Goal: Transaction & Acquisition: Purchase product/service

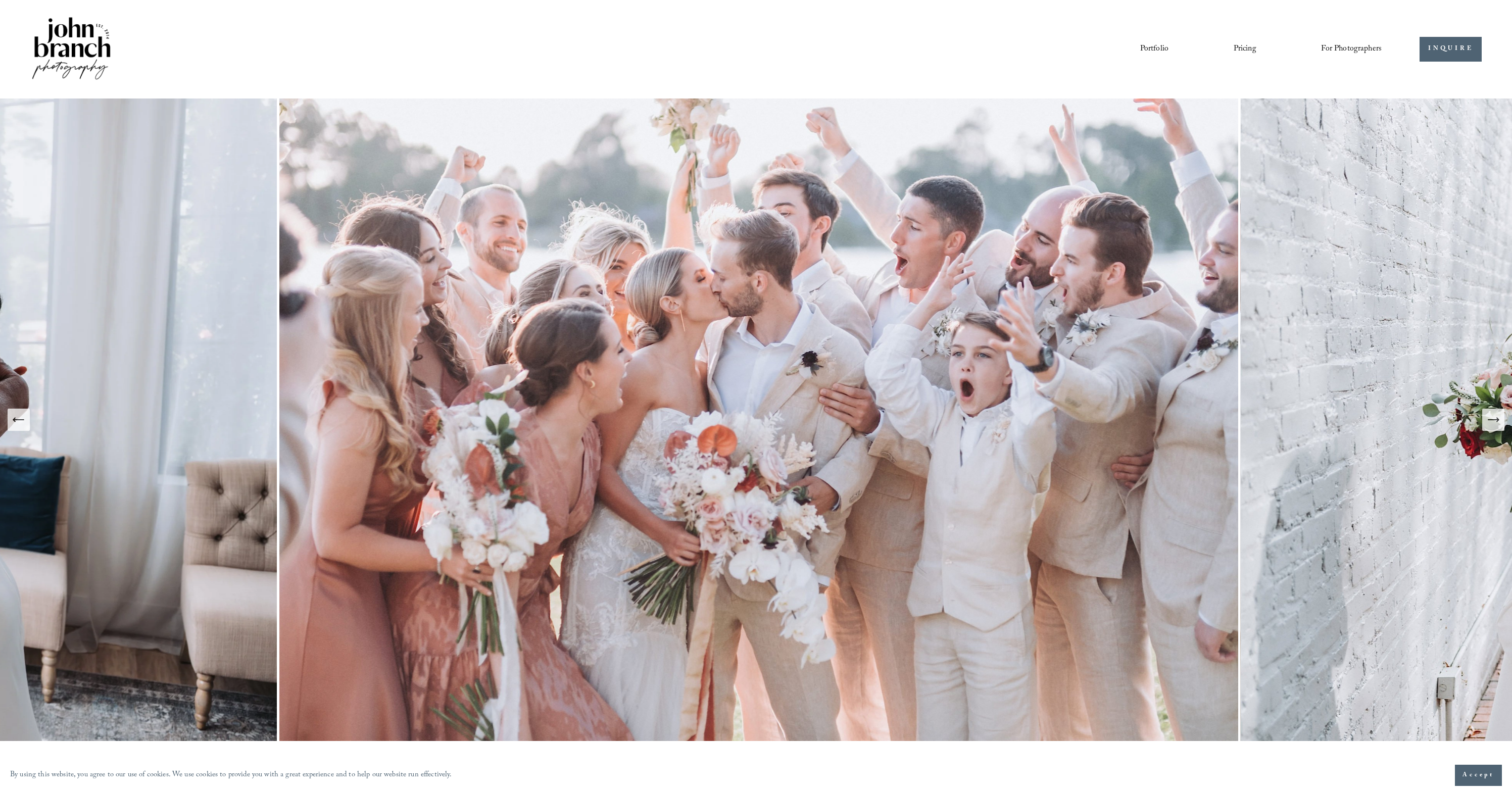
click at [1495, 420] on icon "Next Slide" at bounding box center [1493, 419] width 14 height 14
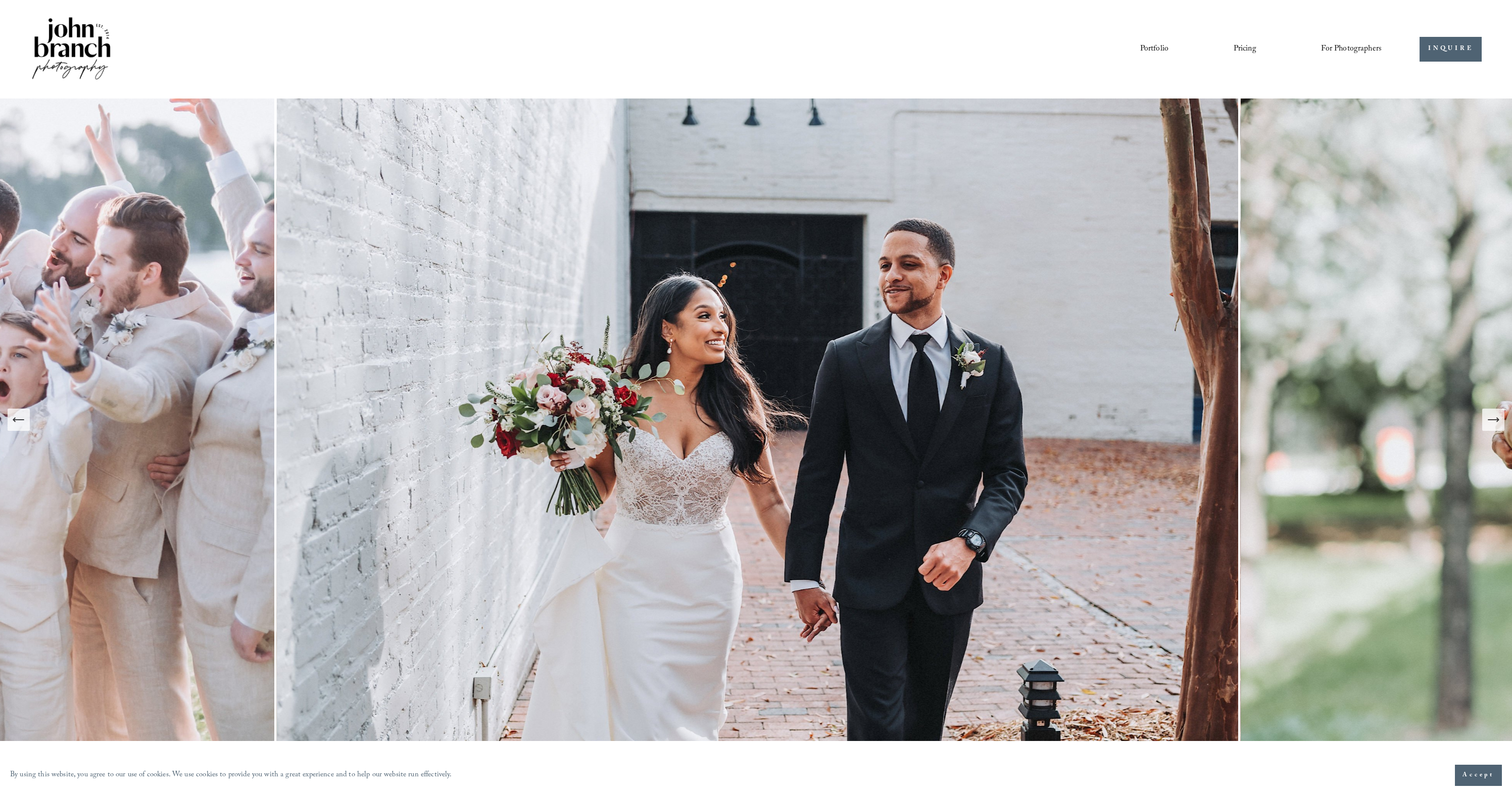
click at [1495, 418] on icon "Next Slide" at bounding box center [1493, 419] width 14 height 14
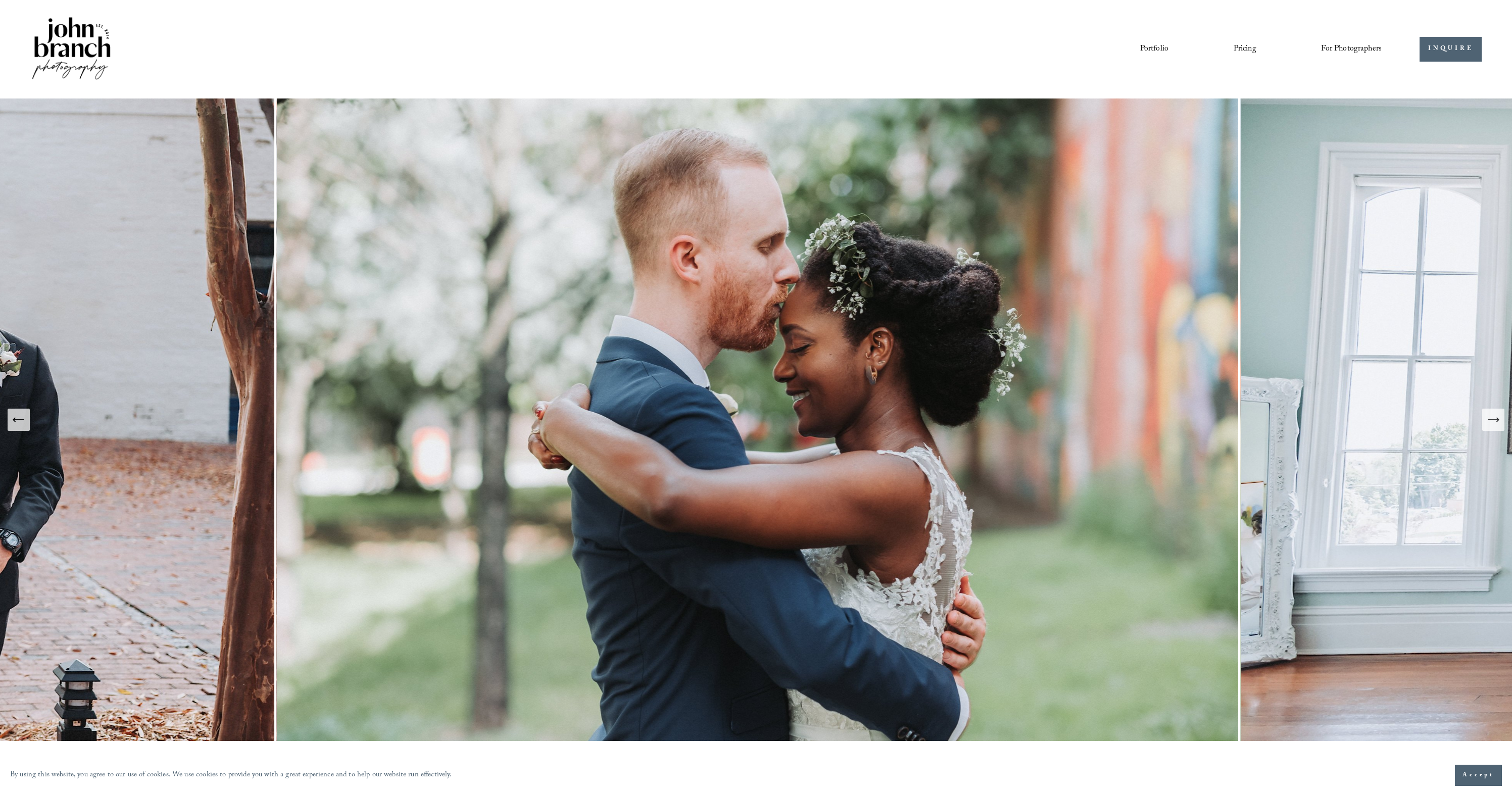
click at [1495, 418] on icon "Next Slide" at bounding box center [1493, 419] width 14 height 14
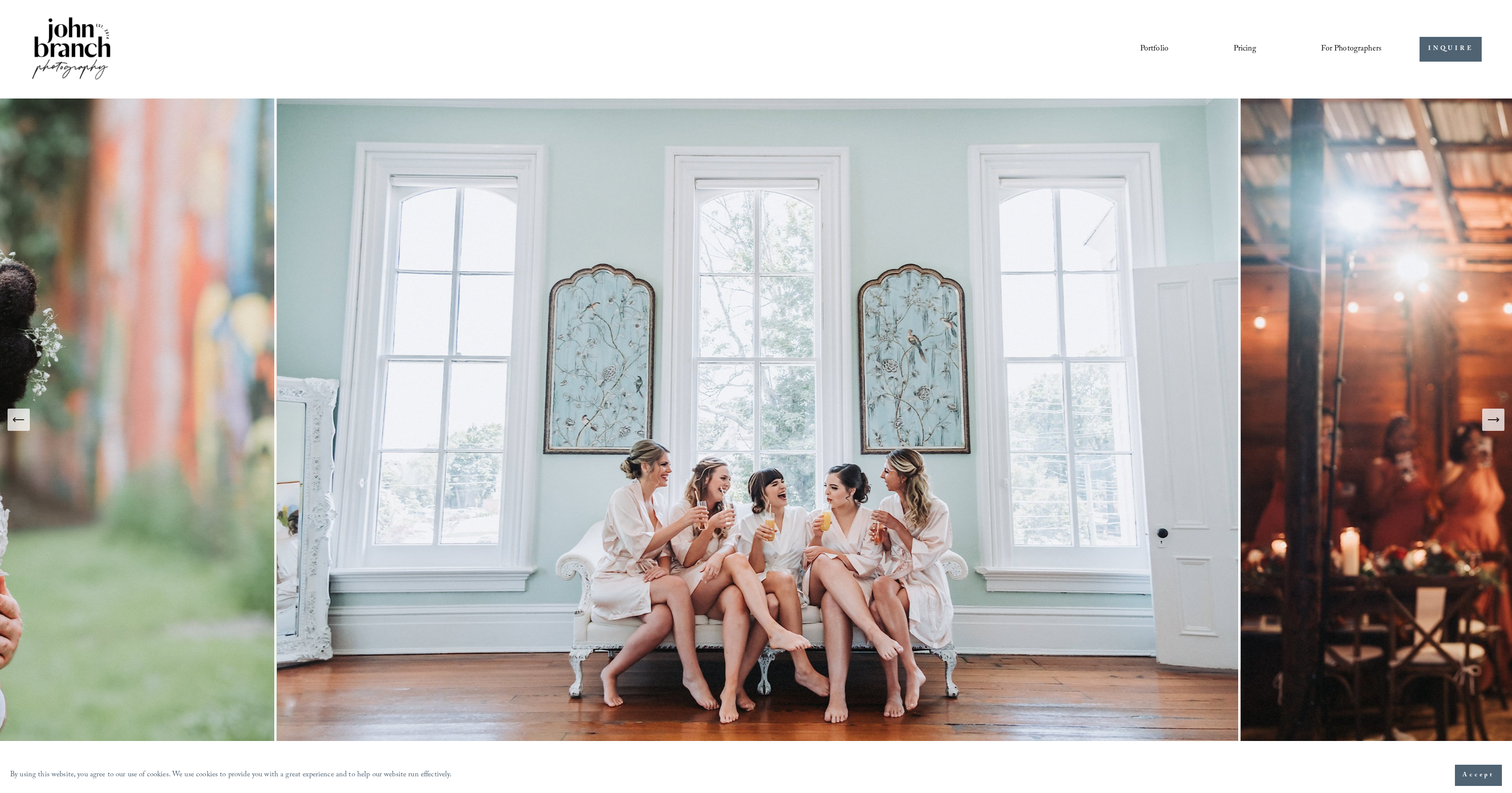
click at [1495, 418] on icon "Next Slide" at bounding box center [1493, 419] width 14 height 14
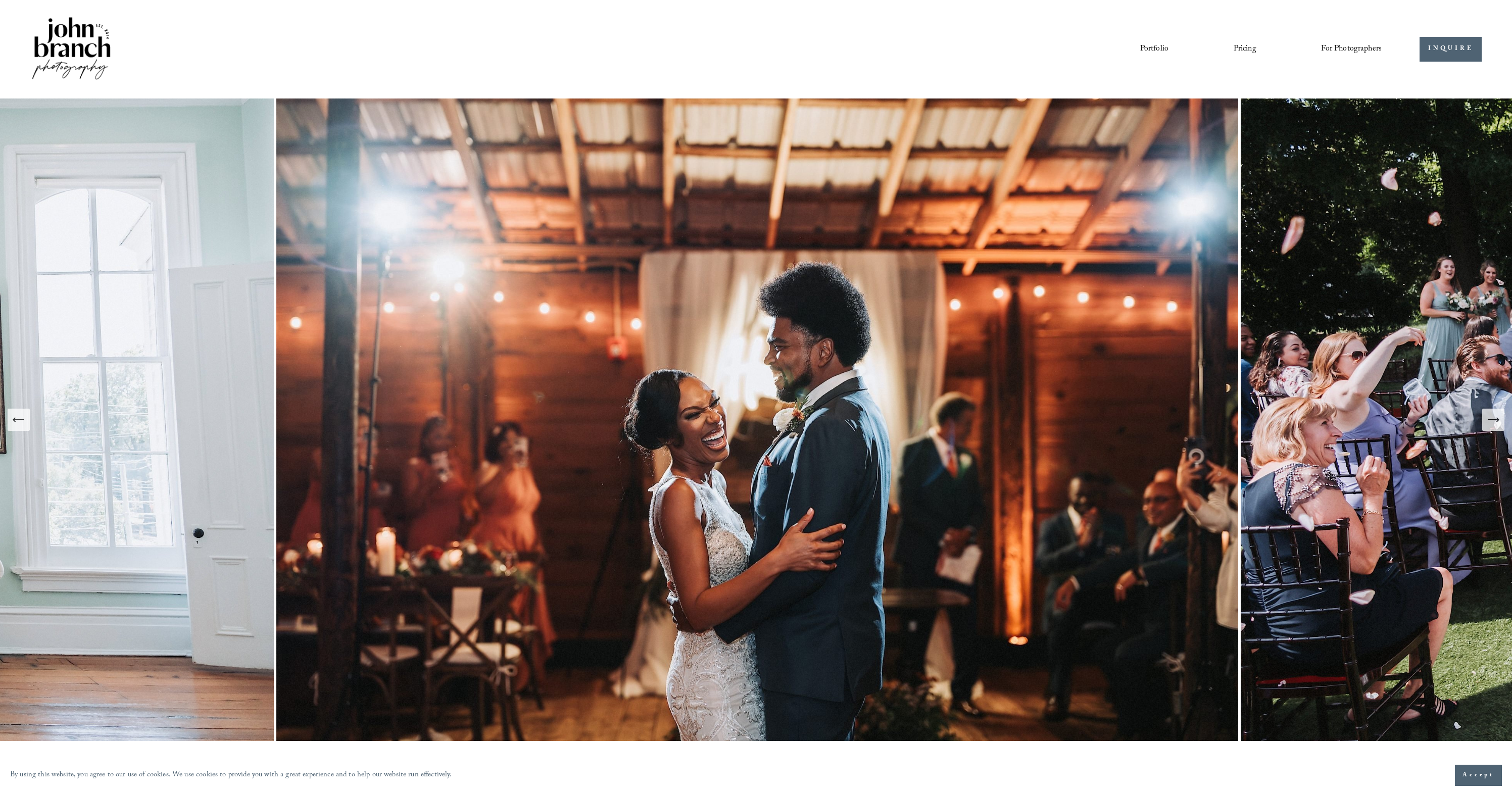
click at [18, 419] on icon "Previous Slide" at bounding box center [18, 419] width 14 height 14
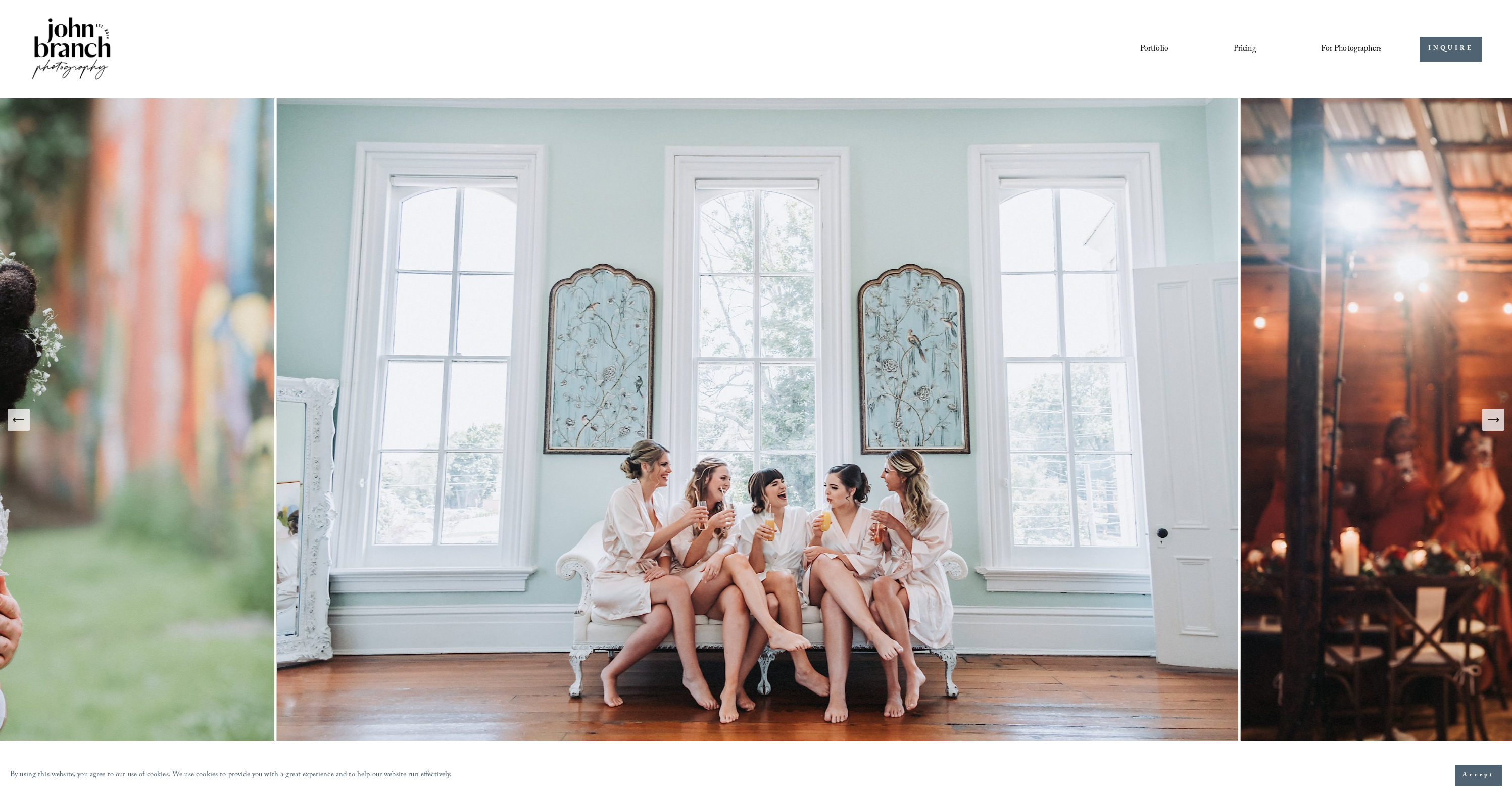
click at [1494, 419] on icon "Next Slide" at bounding box center [1493, 419] width 11 height 0
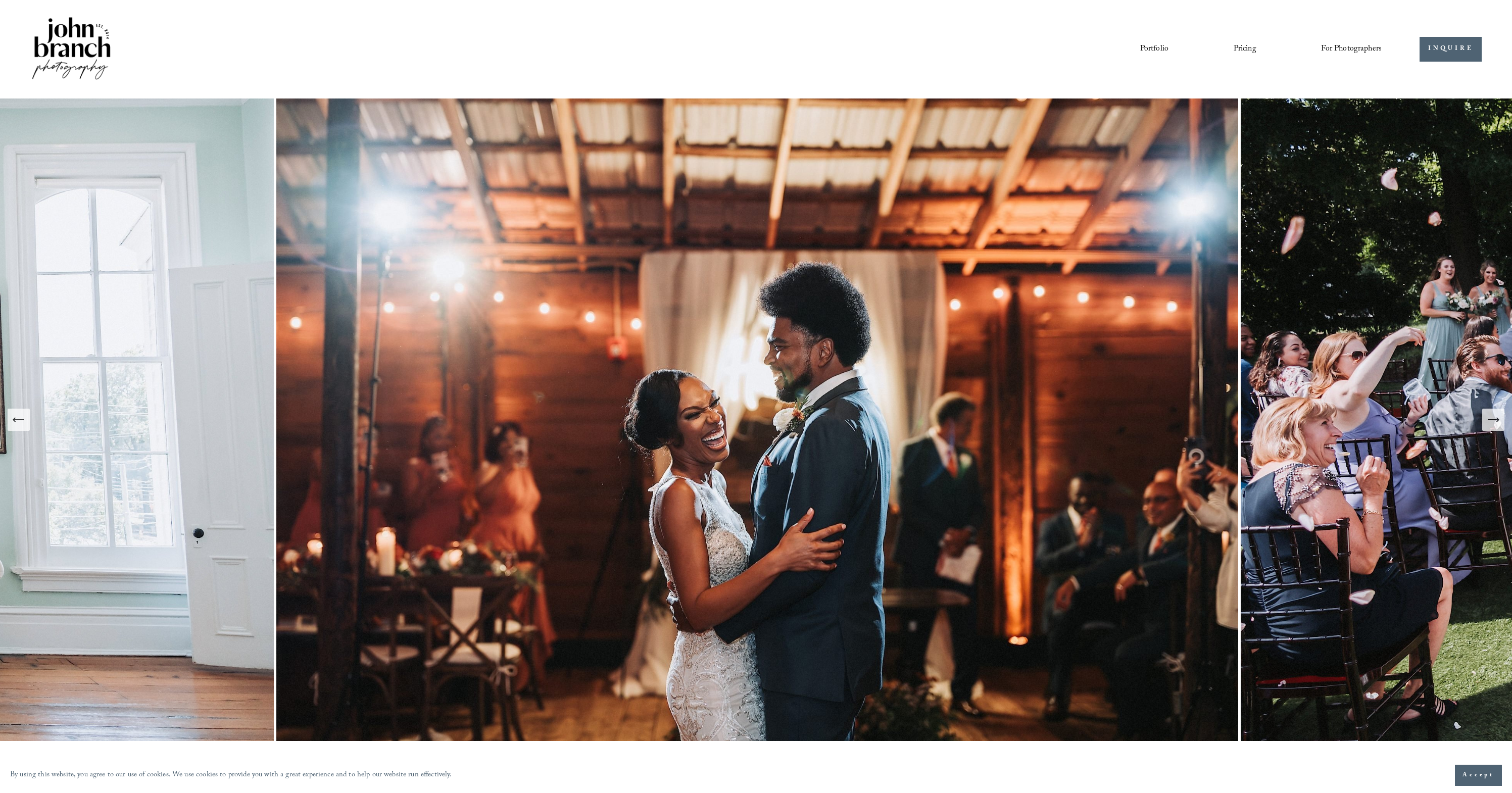
click at [1494, 419] on icon "Next Slide" at bounding box center [1493, 419] width 11 height 0
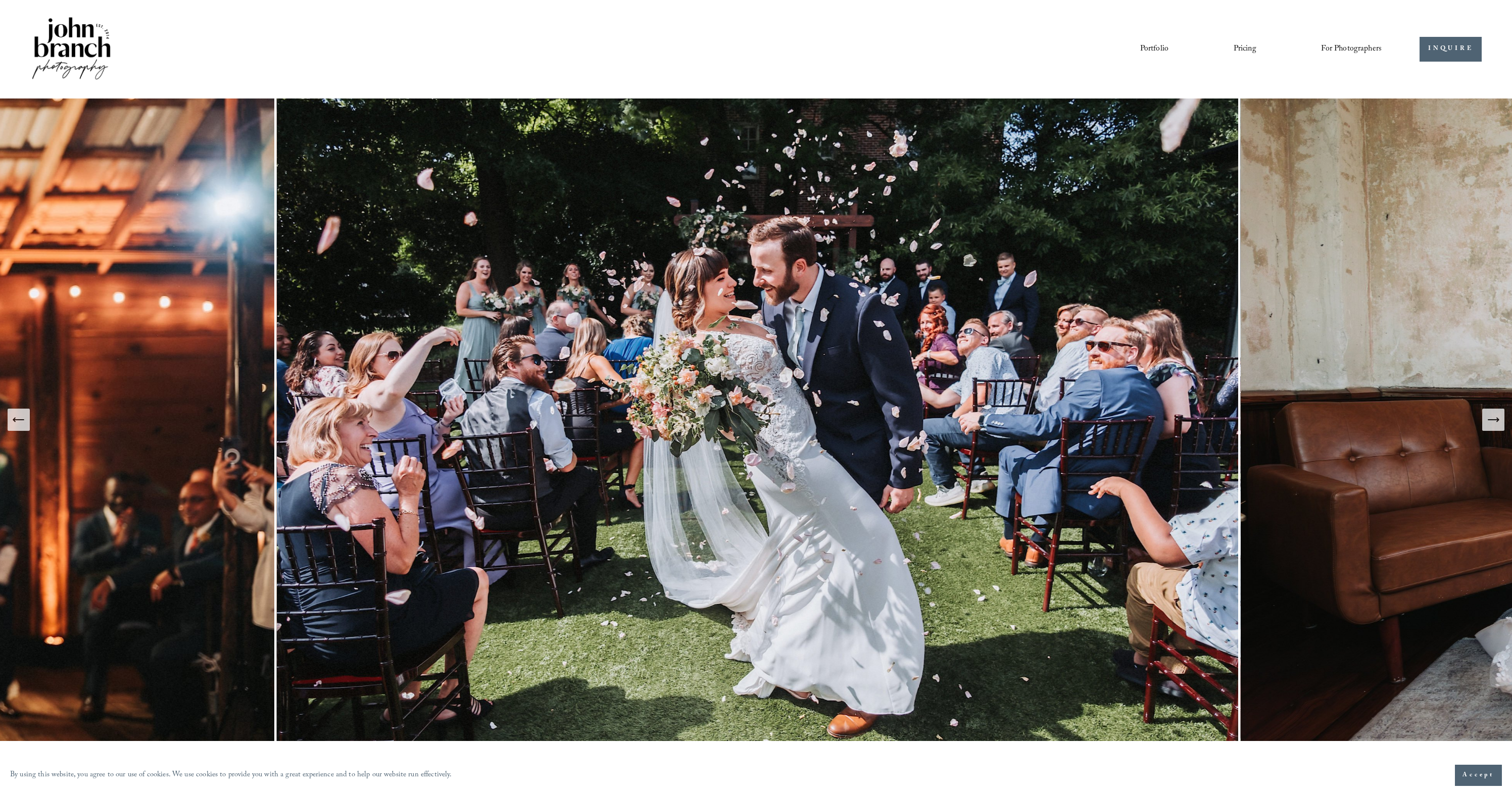
click at [1494, 419] on icon "Next Slide" at bounding box center [1493, 419] width 11 height 0
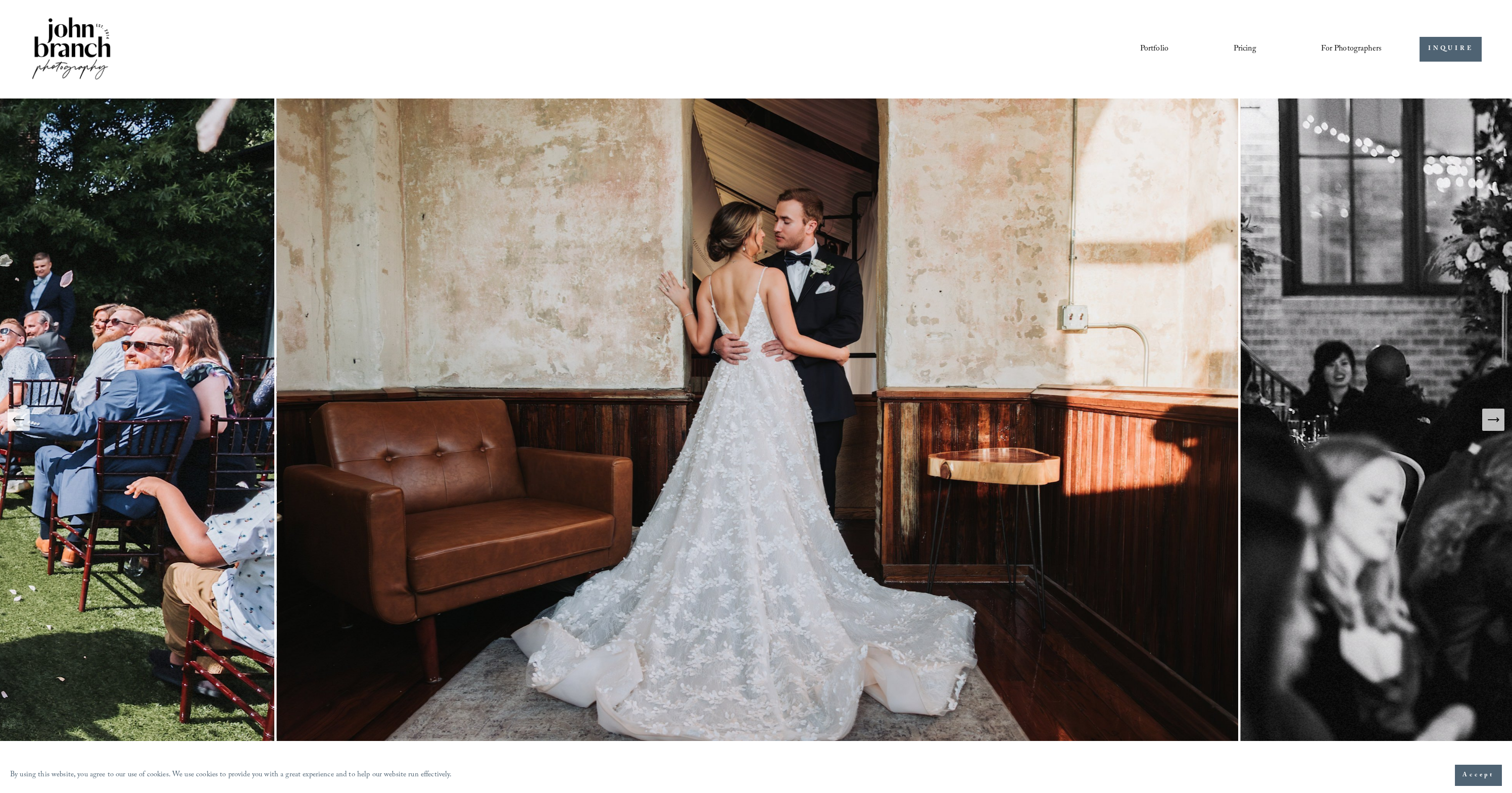
click at [1494, 419] on icon "Next Slide" at bounding box center [1493, 419] width 11 height 0
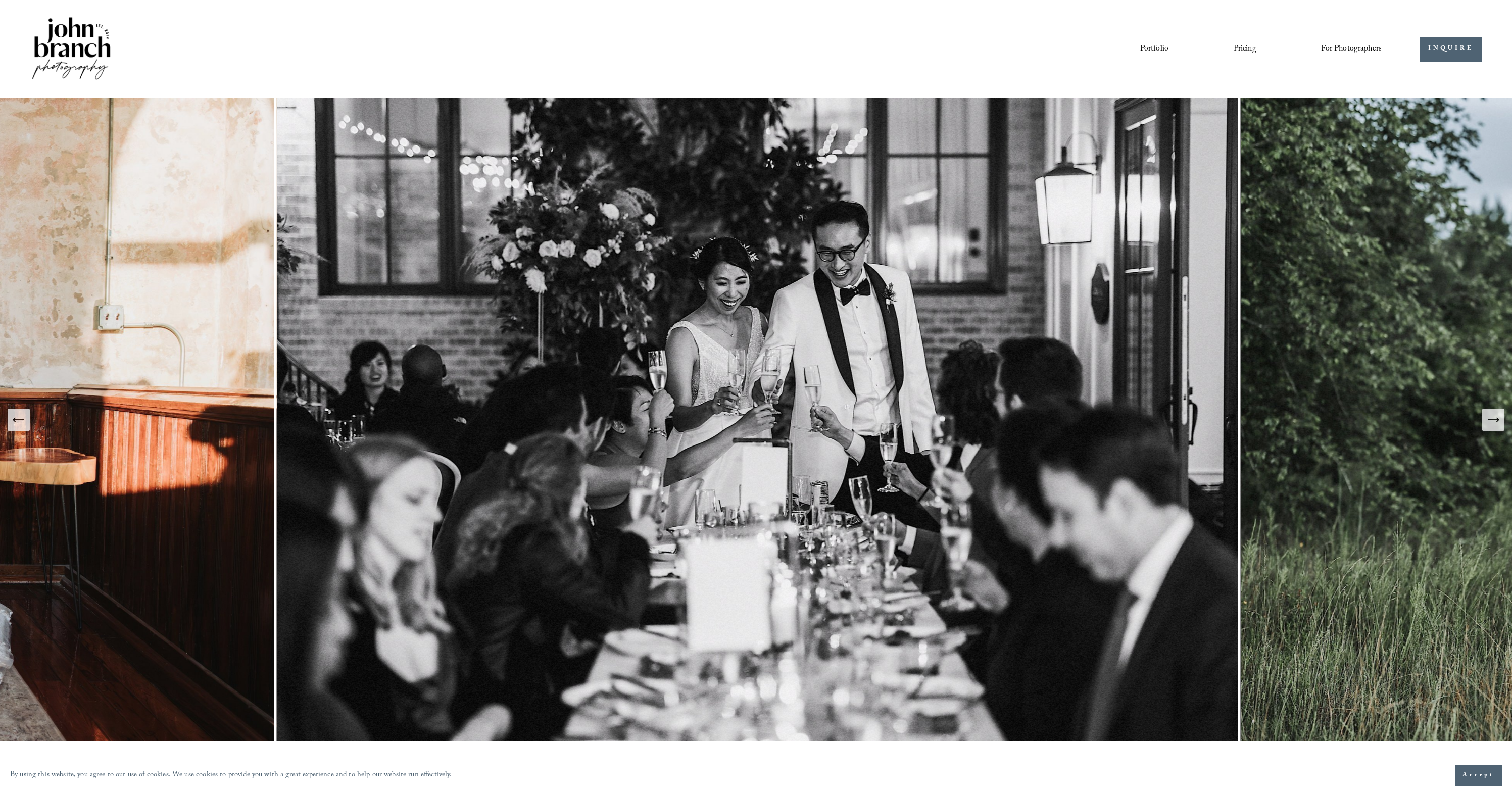
click at [1494, 419] on icon "Next Slide" at bounding box center [1493, 419] width 11 height 0
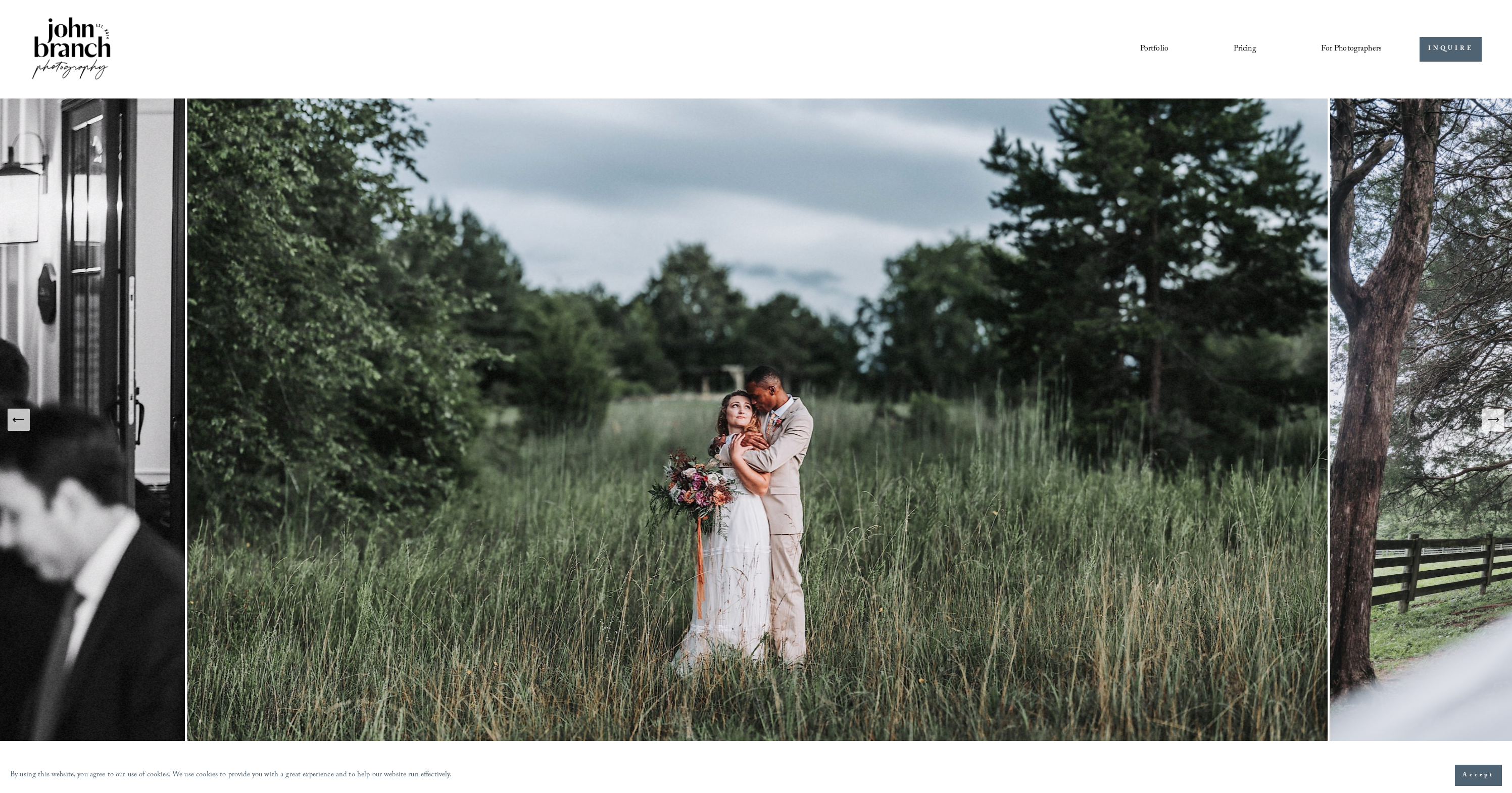
click at [1494, 419] on icon "Next Slide" at bounding box center [1493, 419] width 11 height 0
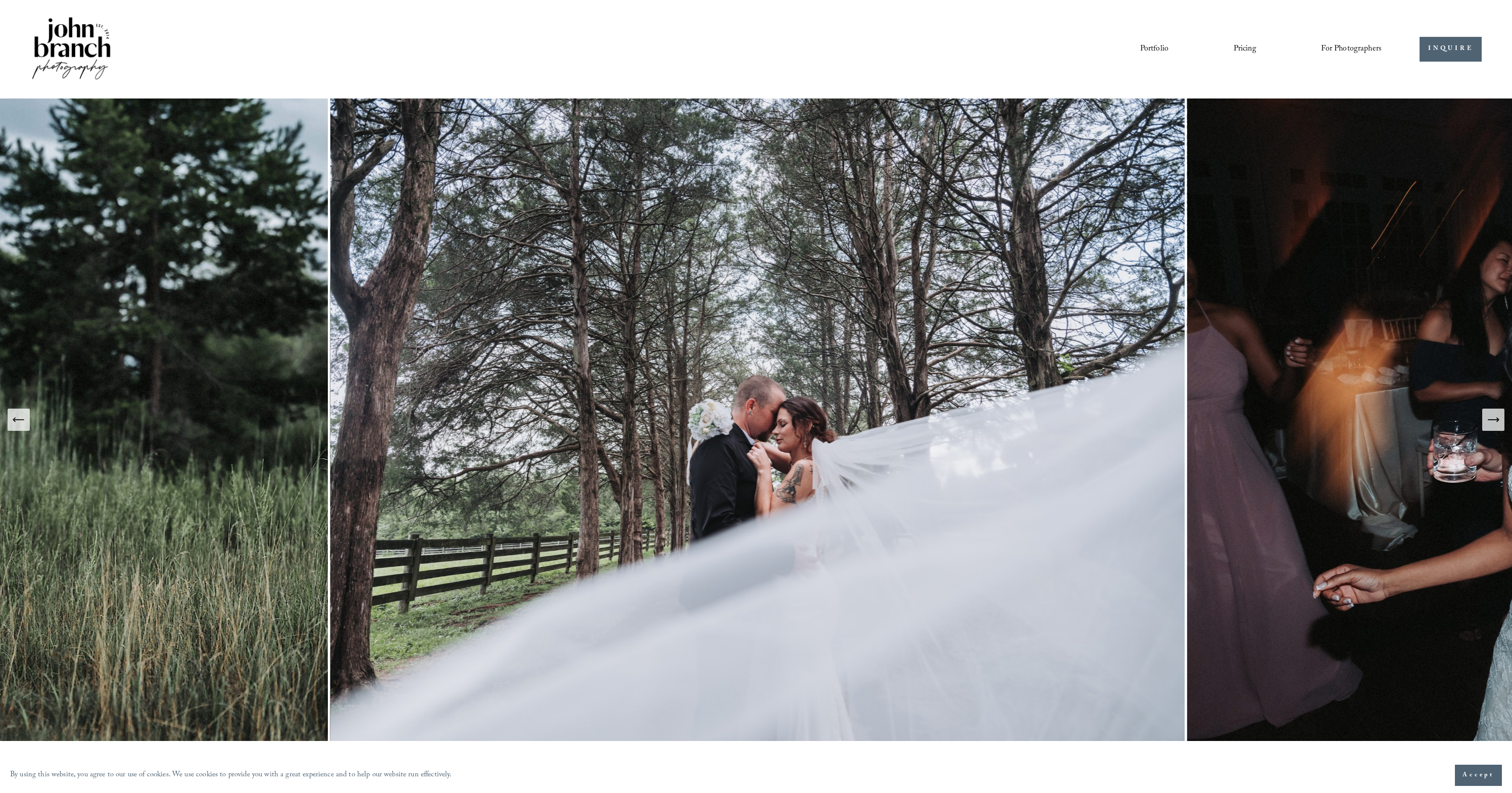
click at [1494, 419] on icon "Next Slide" at bounding box center [1493, 419] width 11 height 0
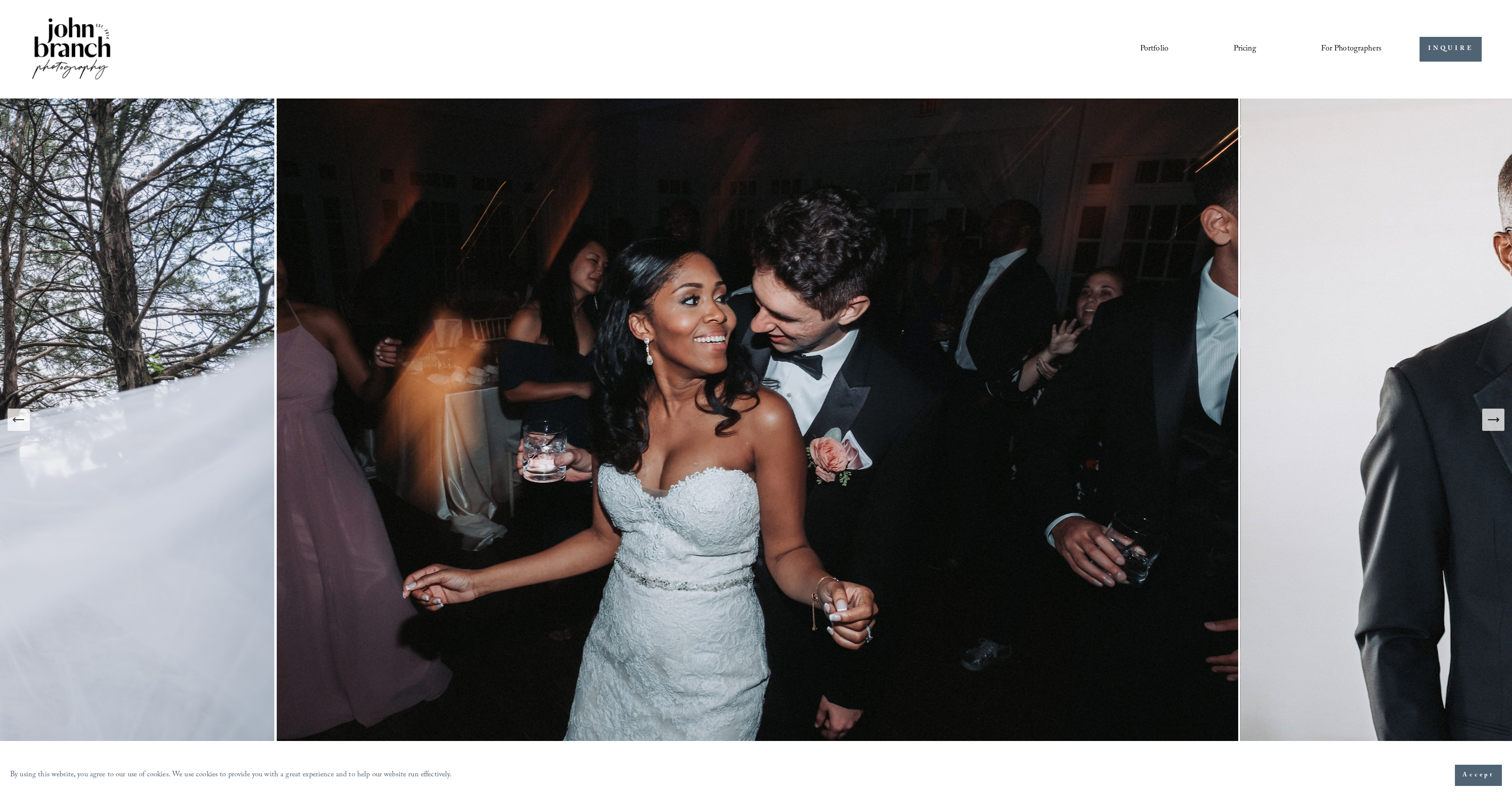
click at [1494, 419] on icon "Next Slide" at bounding box center [1493, 419] width 11 height 0
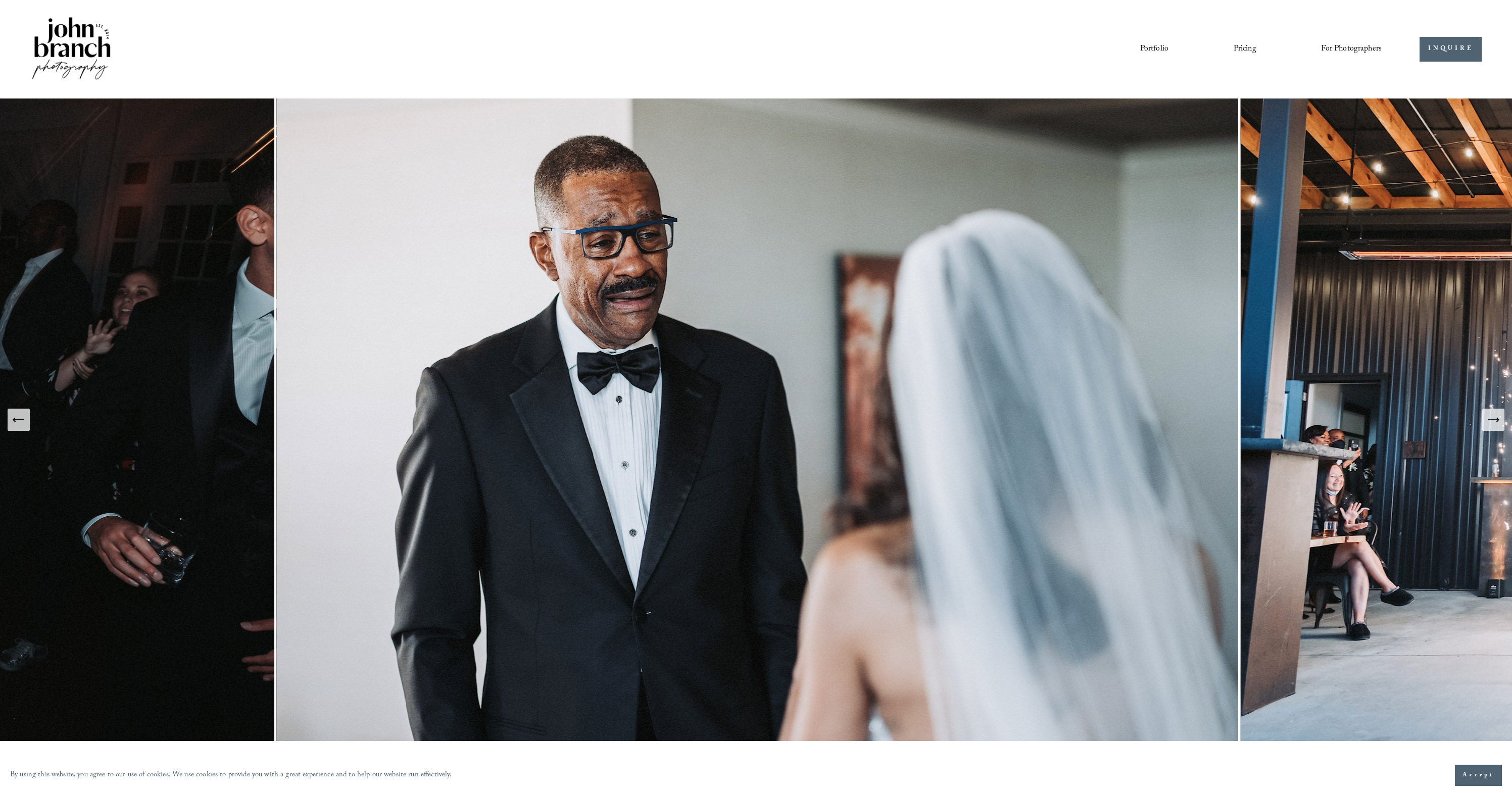
click at [1494, 419] on icon "Next Slide" at bounding box center [1493, 419] width 11 height 0
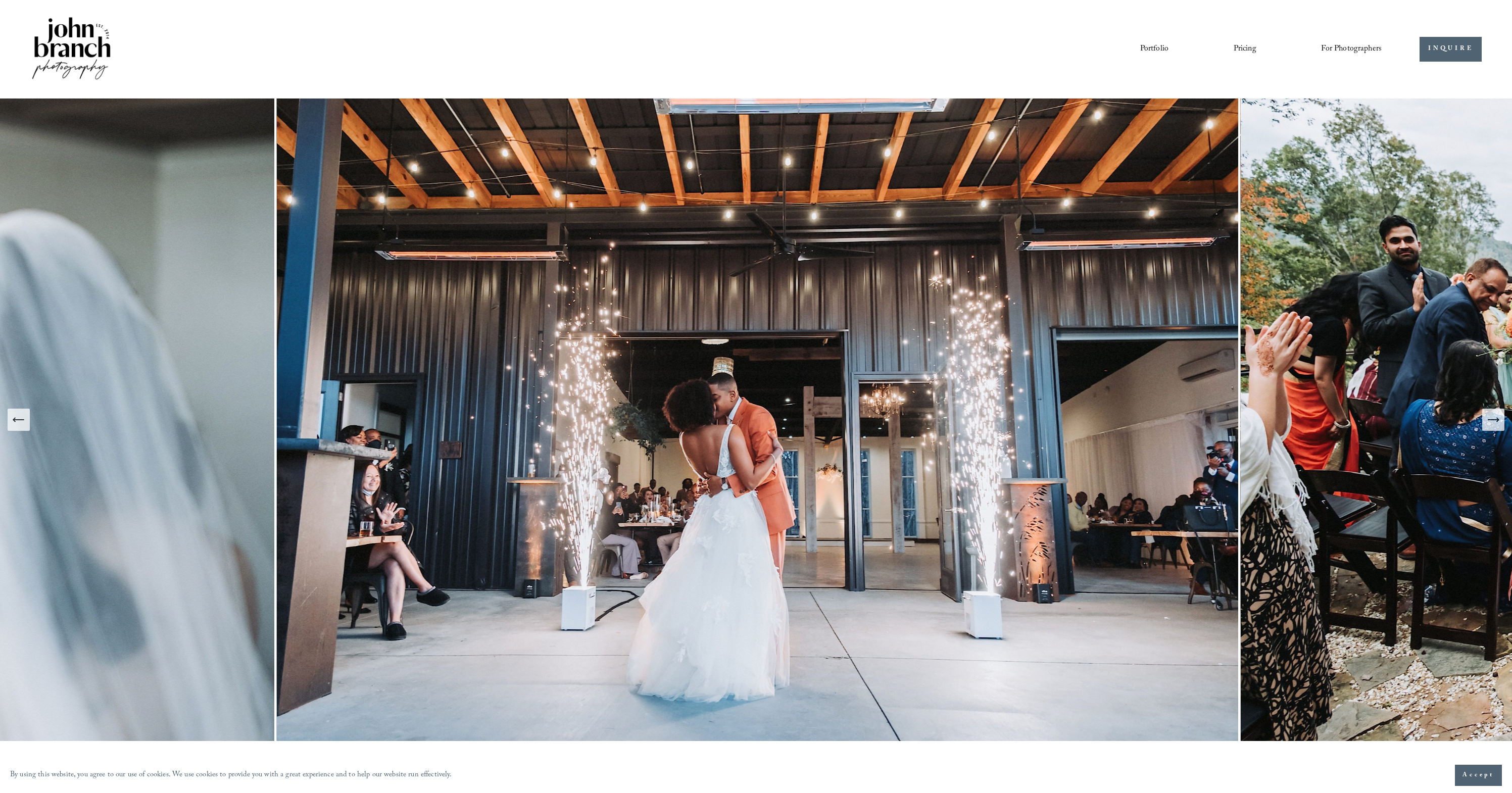
click at [1494, 419] on icon "Next Slide" at bounding box center [1493, 419] width 11 height 0
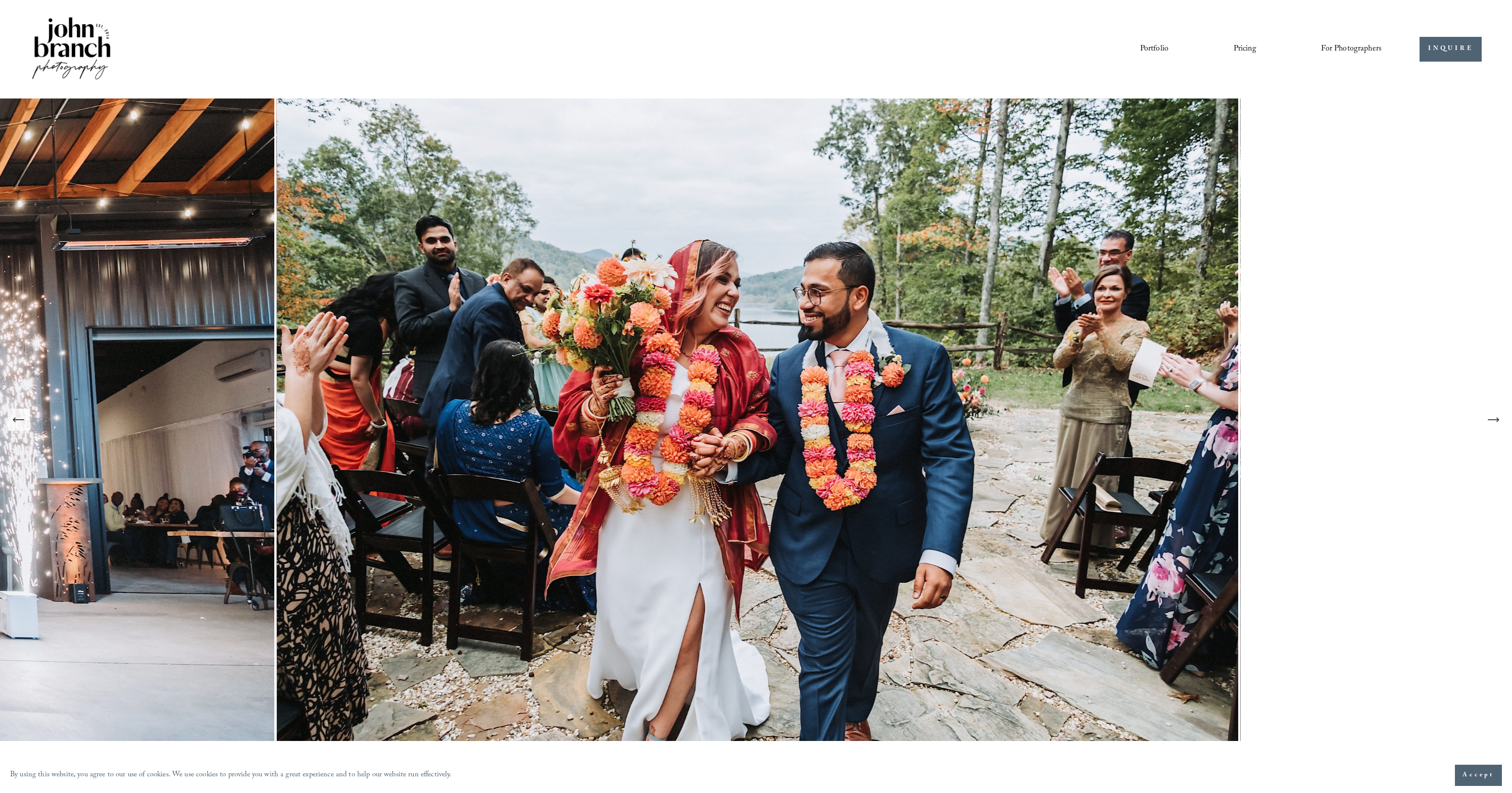
click at [1494, 419] on icon "Next Slide" at bounding box center [1493, 419] width 11 height 0
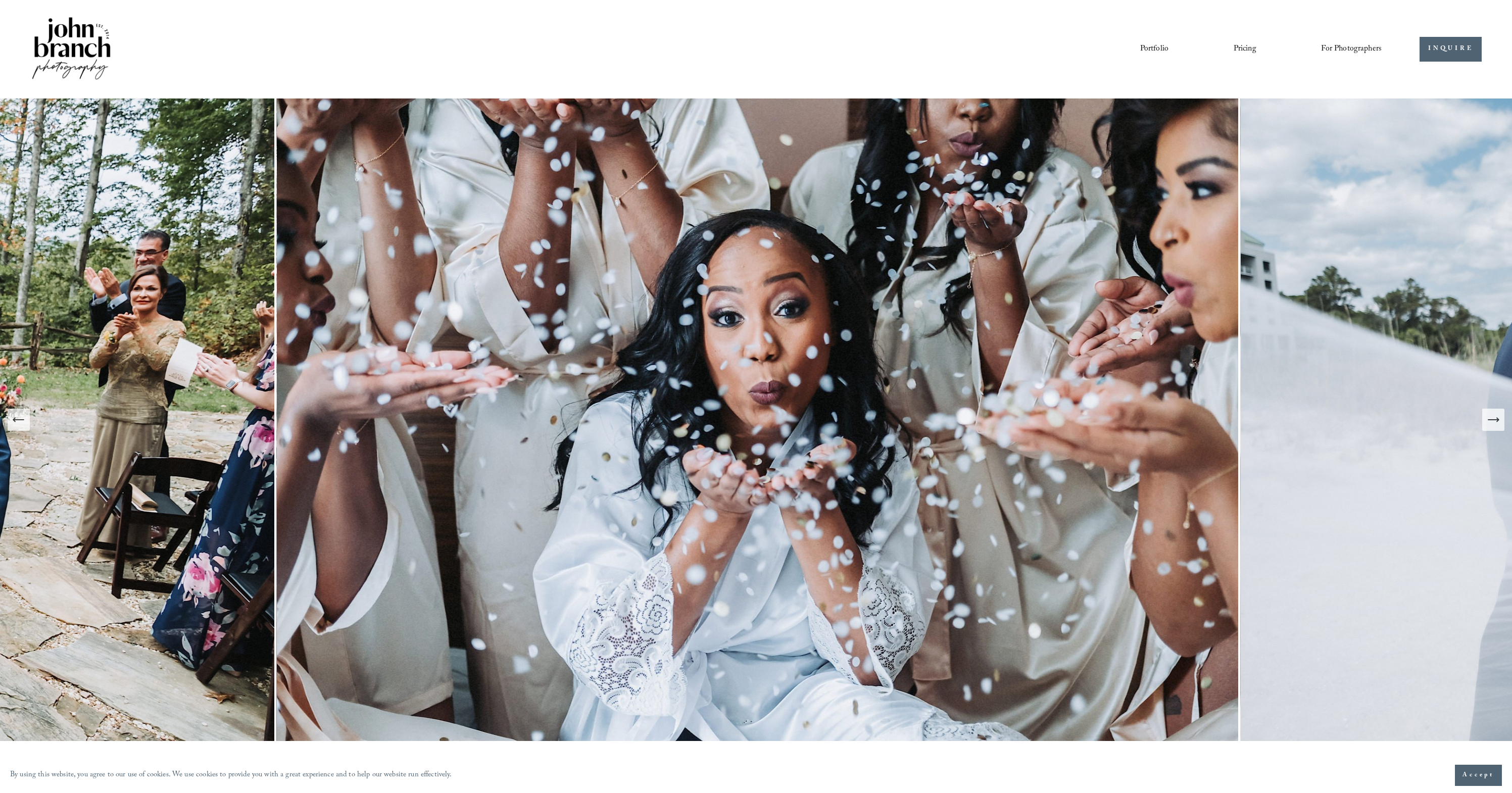
click at [1494, 419] on icon "Next Slide" at bounding box center [1493, 419] width 11 height 0
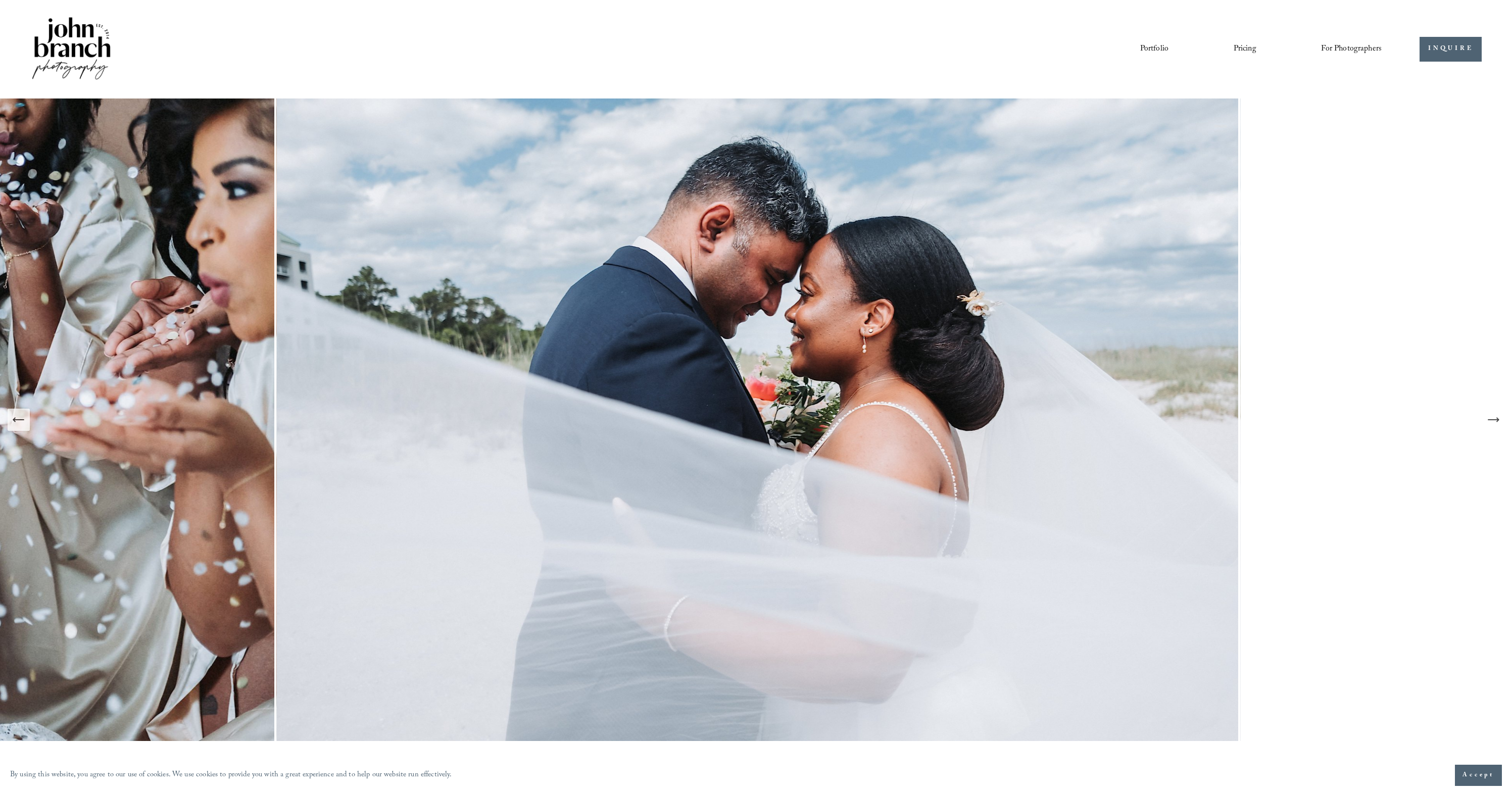
click at [1494, 419] on icon "Next Slide" at bounding box center [1493, 419] width 11 height 0
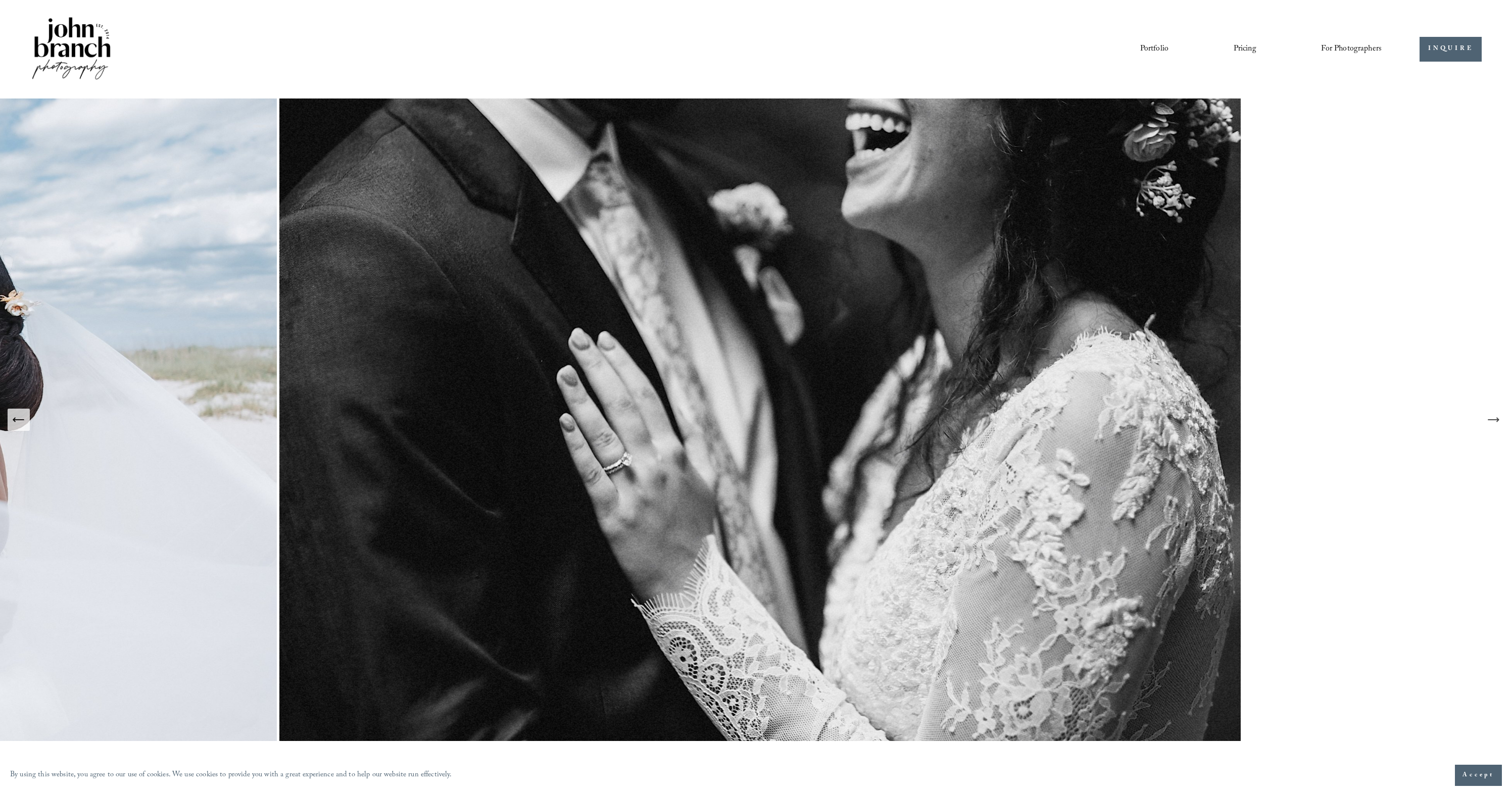
click at [1494, 419] on icon "Next Slide" at bounding box center [1493, 419] width 11 height 0
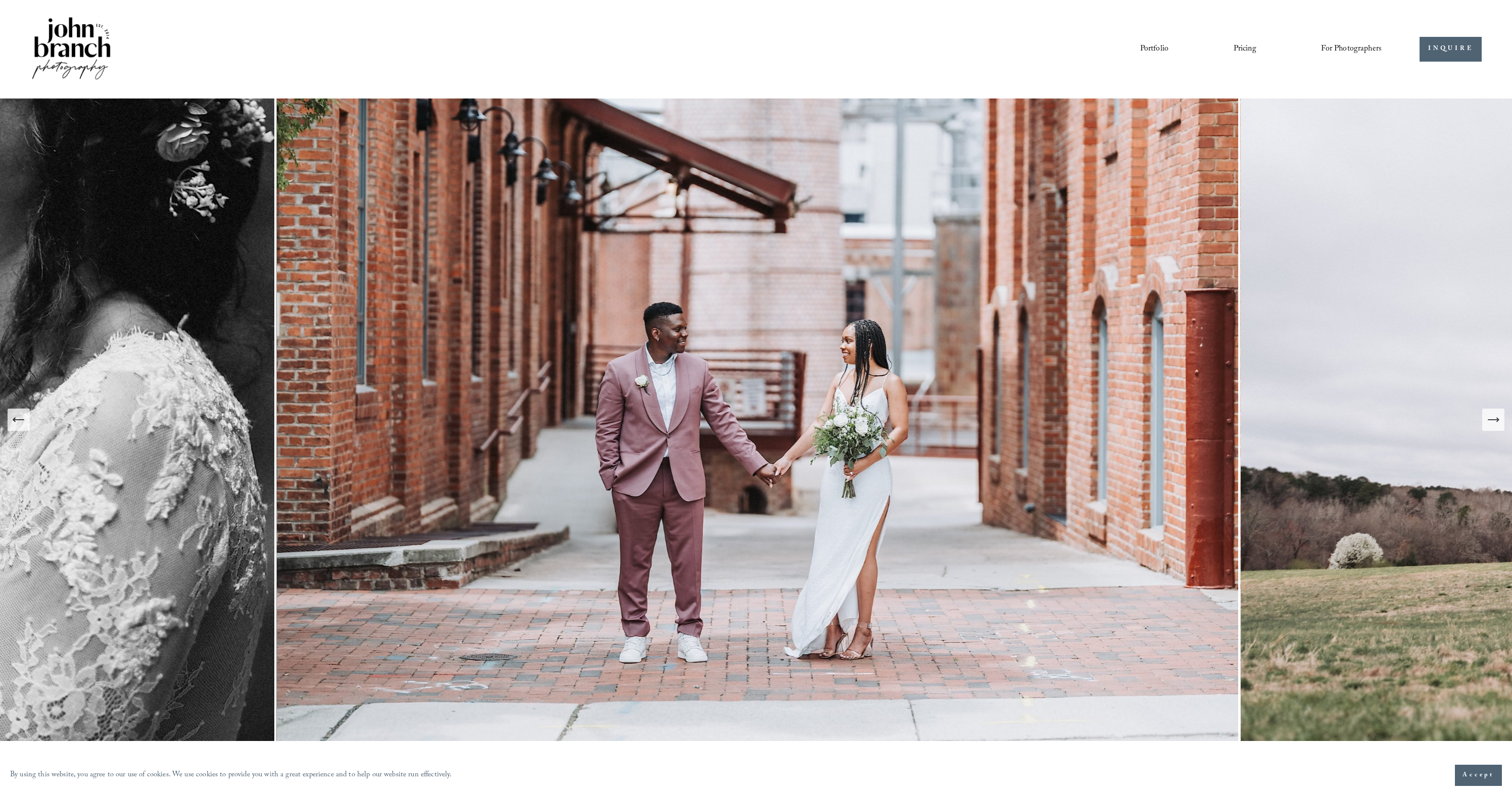
click at [1494, 419] on icon "Next Slide" at bounding box center [1493, 419] width 11 height 0
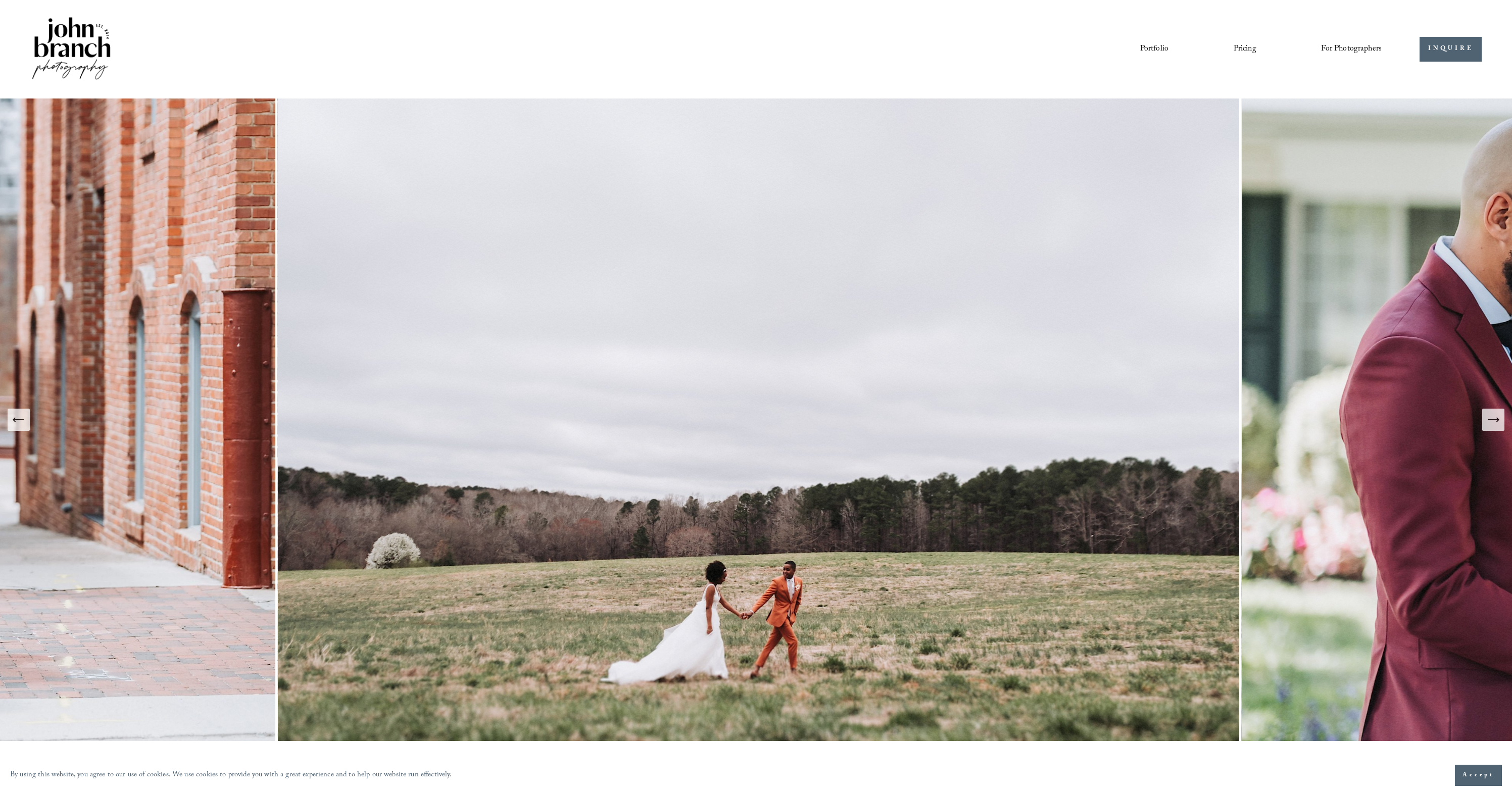
click at [1494, 419] on icon "Next Slide" at bounding box center [1493, 419] width 11 height 0
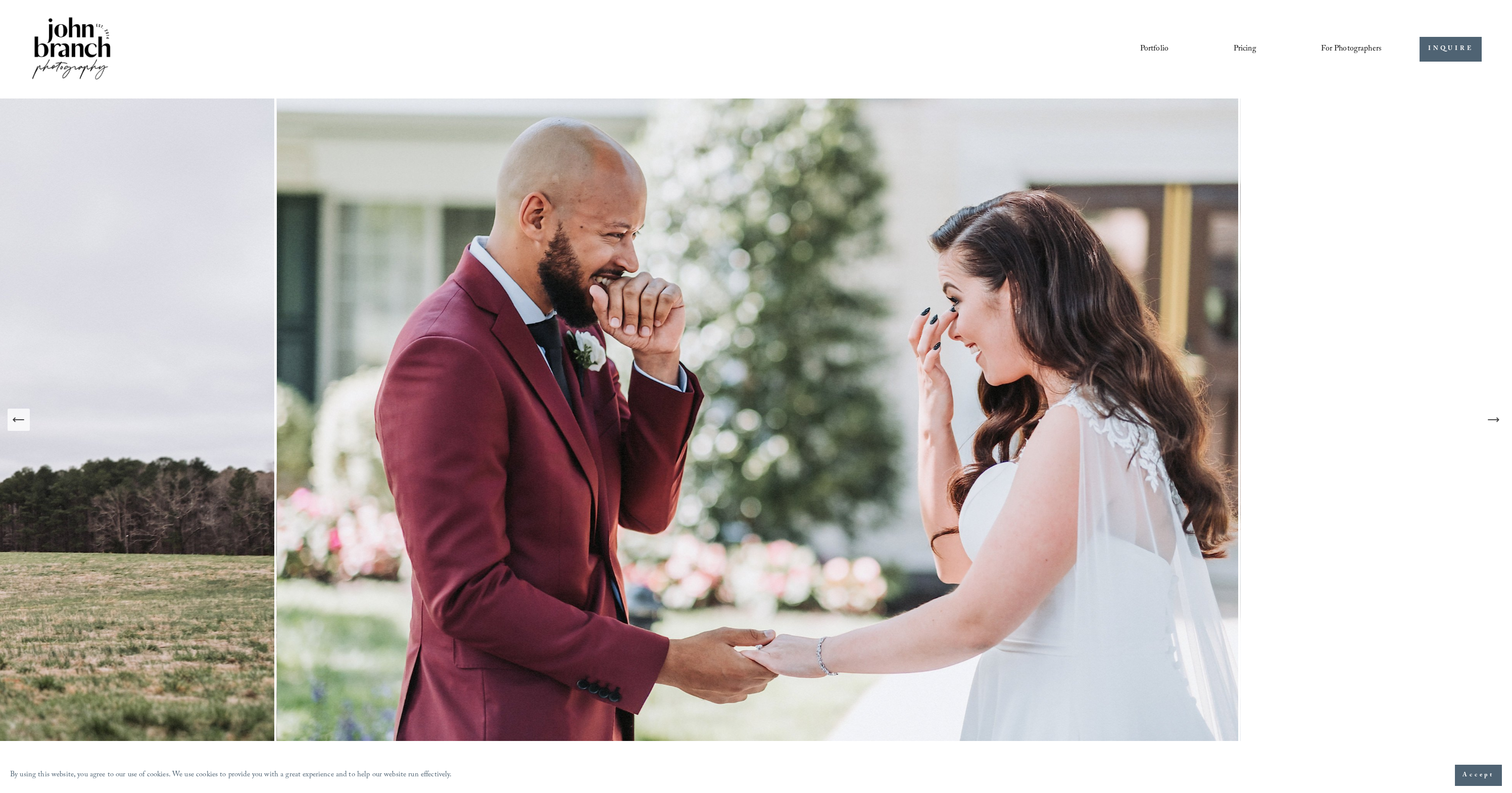
click at [1494, 419] on icon "Next Slide" at bounding box center [1493, 419] width 11 height 0
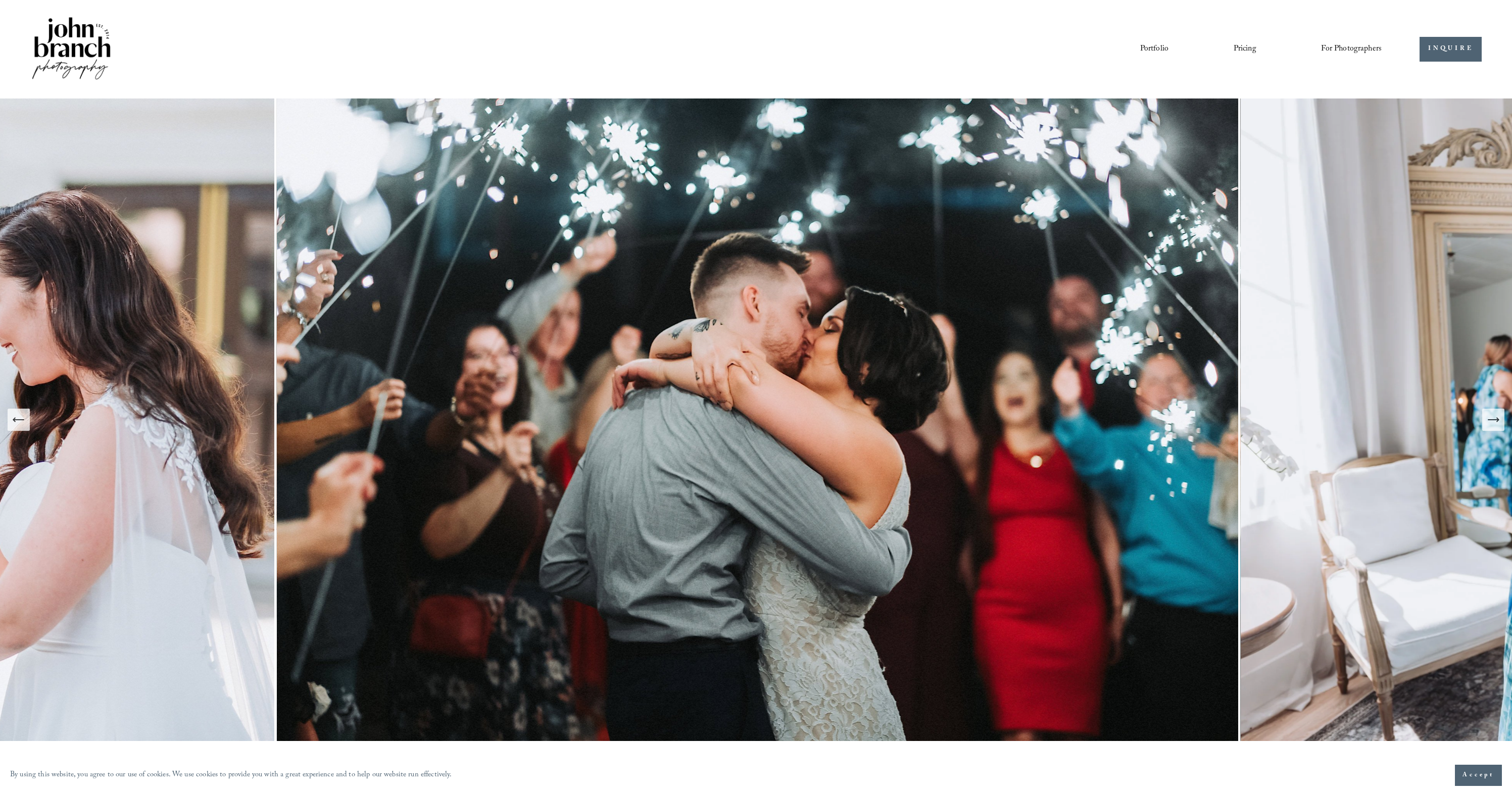
click at [1494, 419] on icon "Next Slide" at bounding box center [1493, 419] width 11 height 0
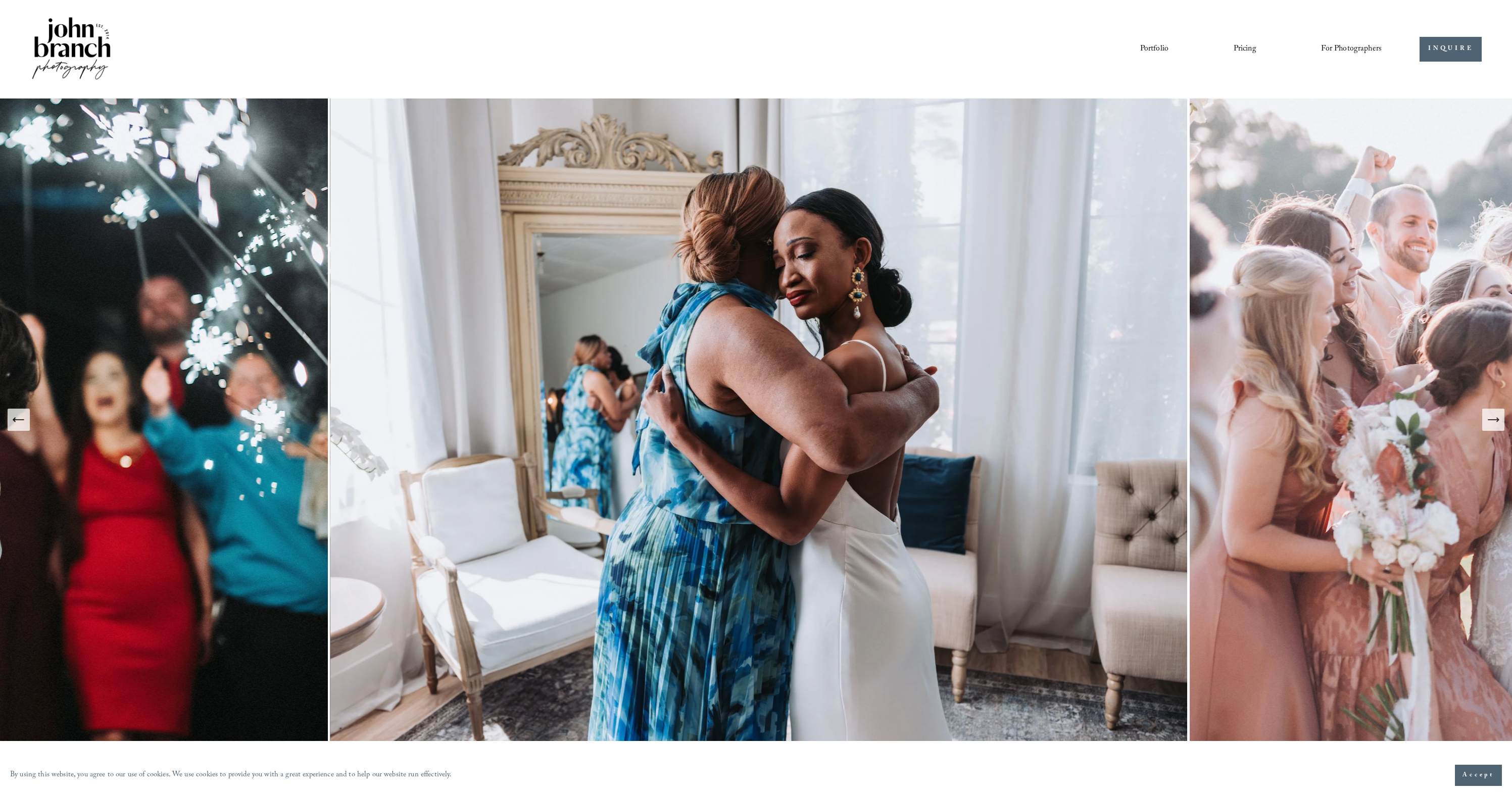
click at [1494, 419] on icon "Next Slide" at bounding box center [1493, 419] width 11 height 0
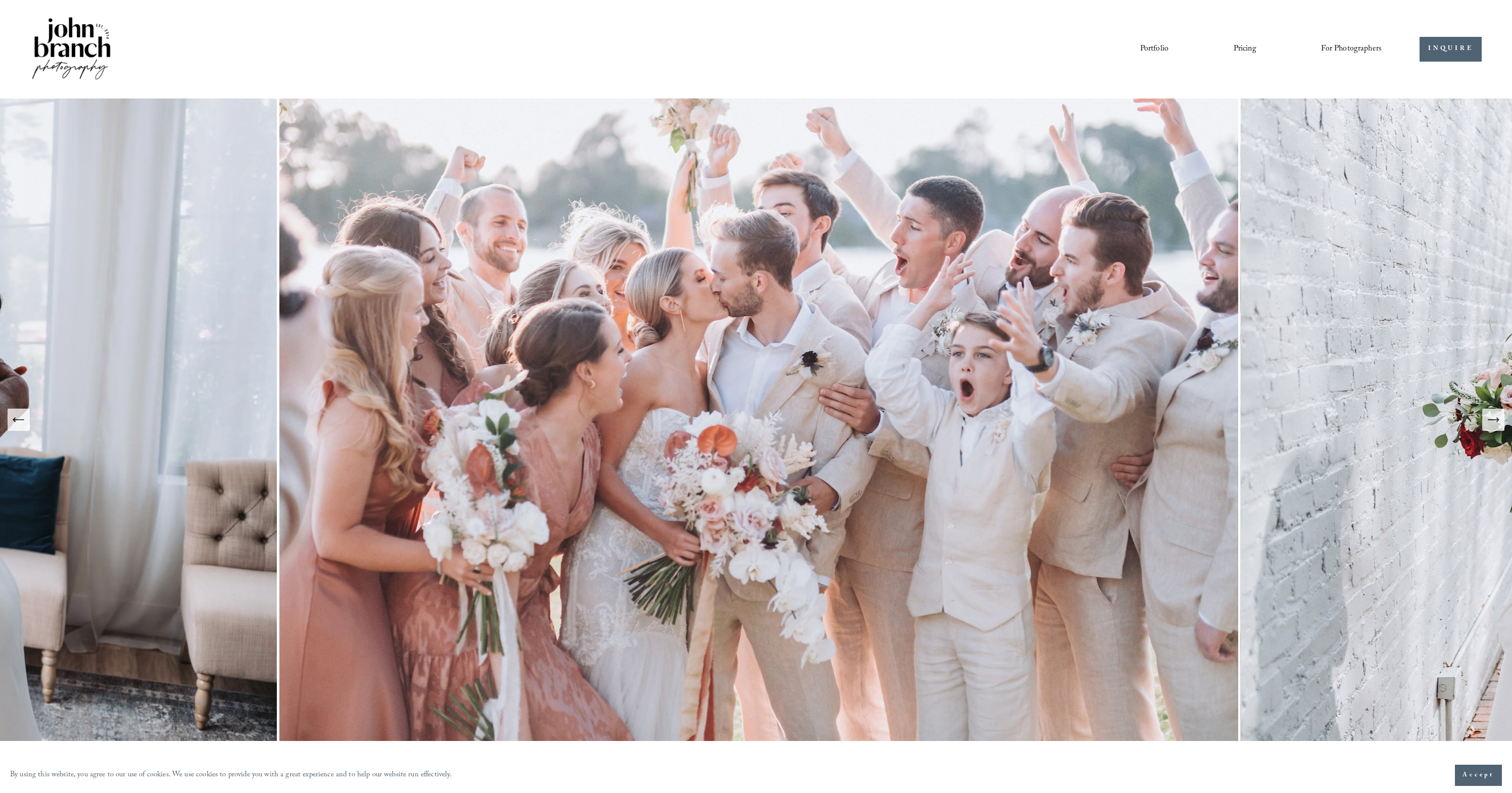
click at [1494, 419] on icon "Next Slide" at bounding box center [1493, 419] width 11 height 0
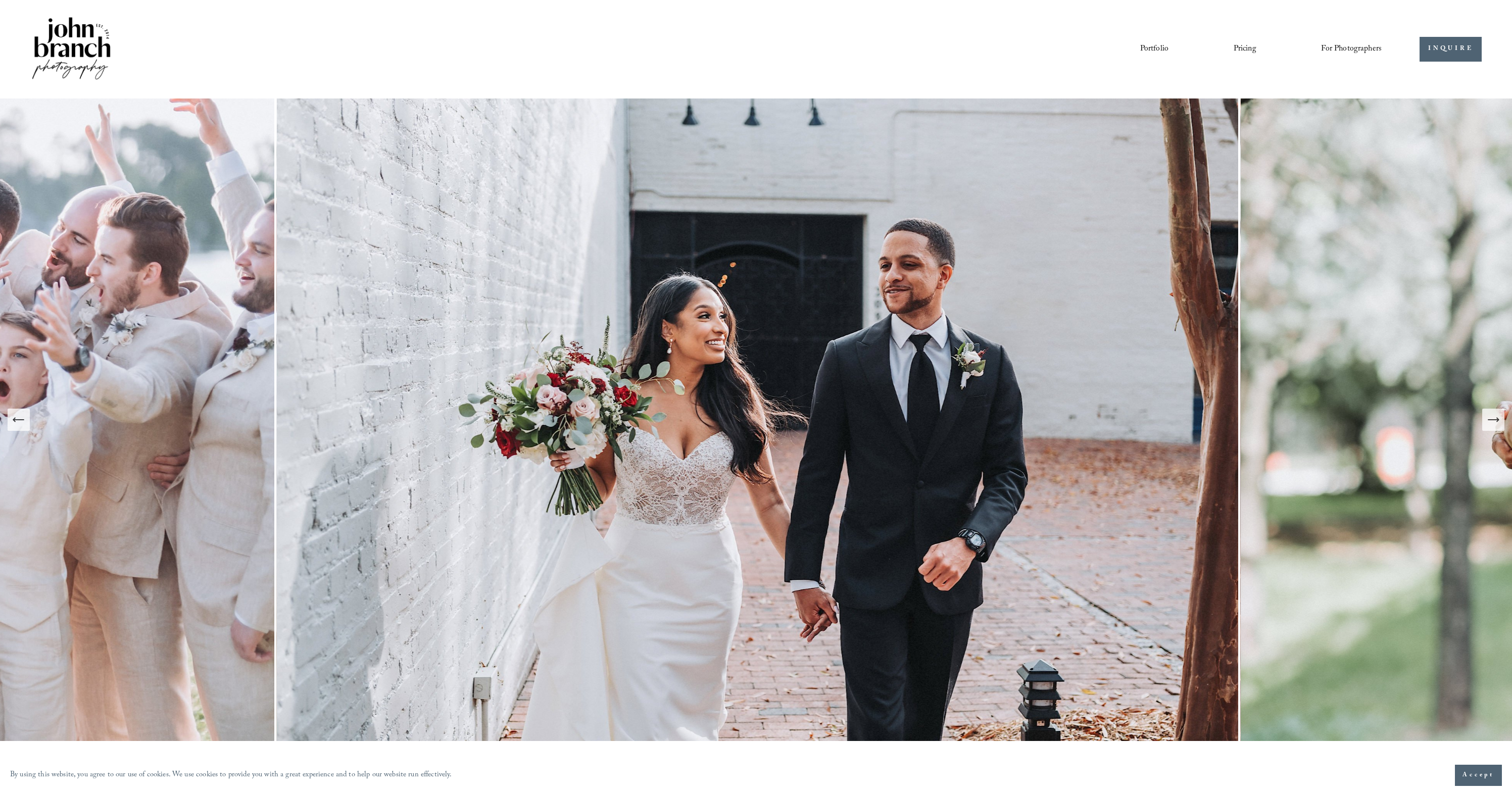
click at [15, 424] on icon "Previous Slide" at bounding box center [18, 419] width 14 height 14
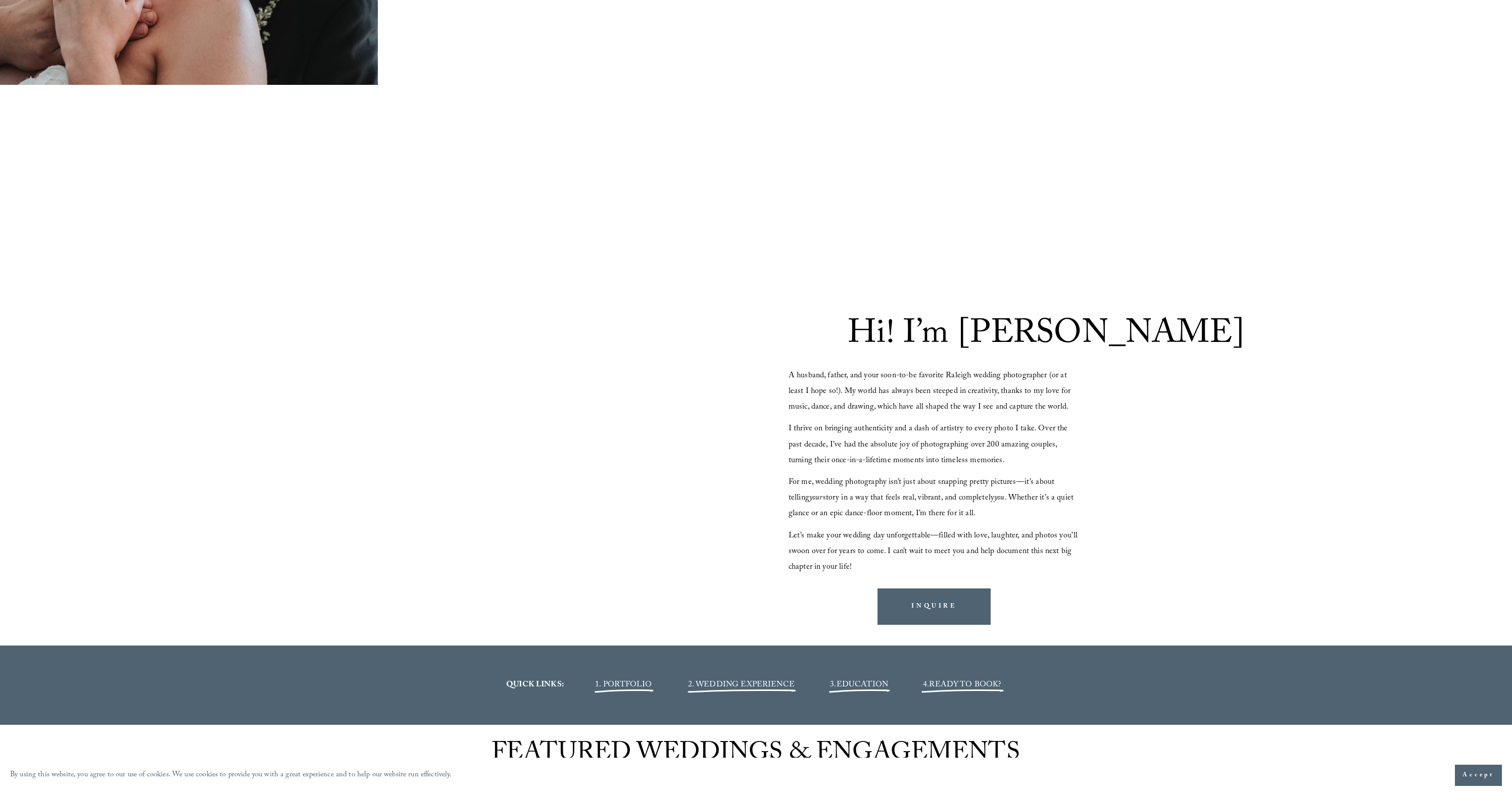
scroll to position [1103, 0]
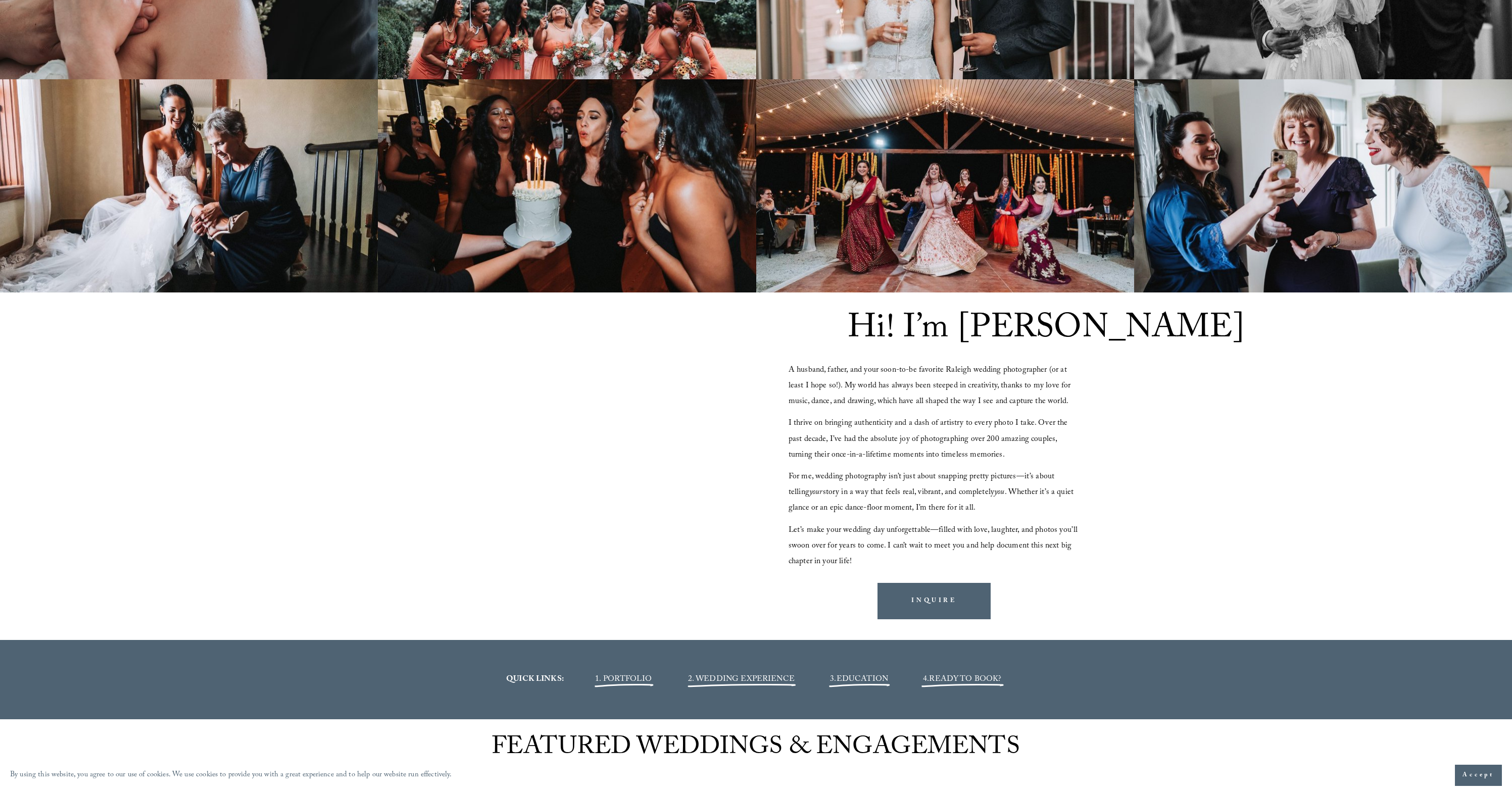
click at [843, 377] on p "A husband, father, and your soon-to-be favorite Raleigh wedding photographer (o…" at bounding box center [934, 386] width 292 height 48
click at [922, 398] on span "A husband, father, and your soon-to-be favorite Raleigh wedding photographer (o…" at bounding box center [930, 386] width 284 height 45
click at [840, 377] on p "A husband, father, and your soon-to-be favorite Raleigh wedding photographer (o…" at bounding box center [934, 386] width 292 height 48
click at [945, 413] on div "A husband, father, and your soon-to-be favorite Raleigh wedding photographer (o…" at bounding box center [934, 466] width 292 height 207
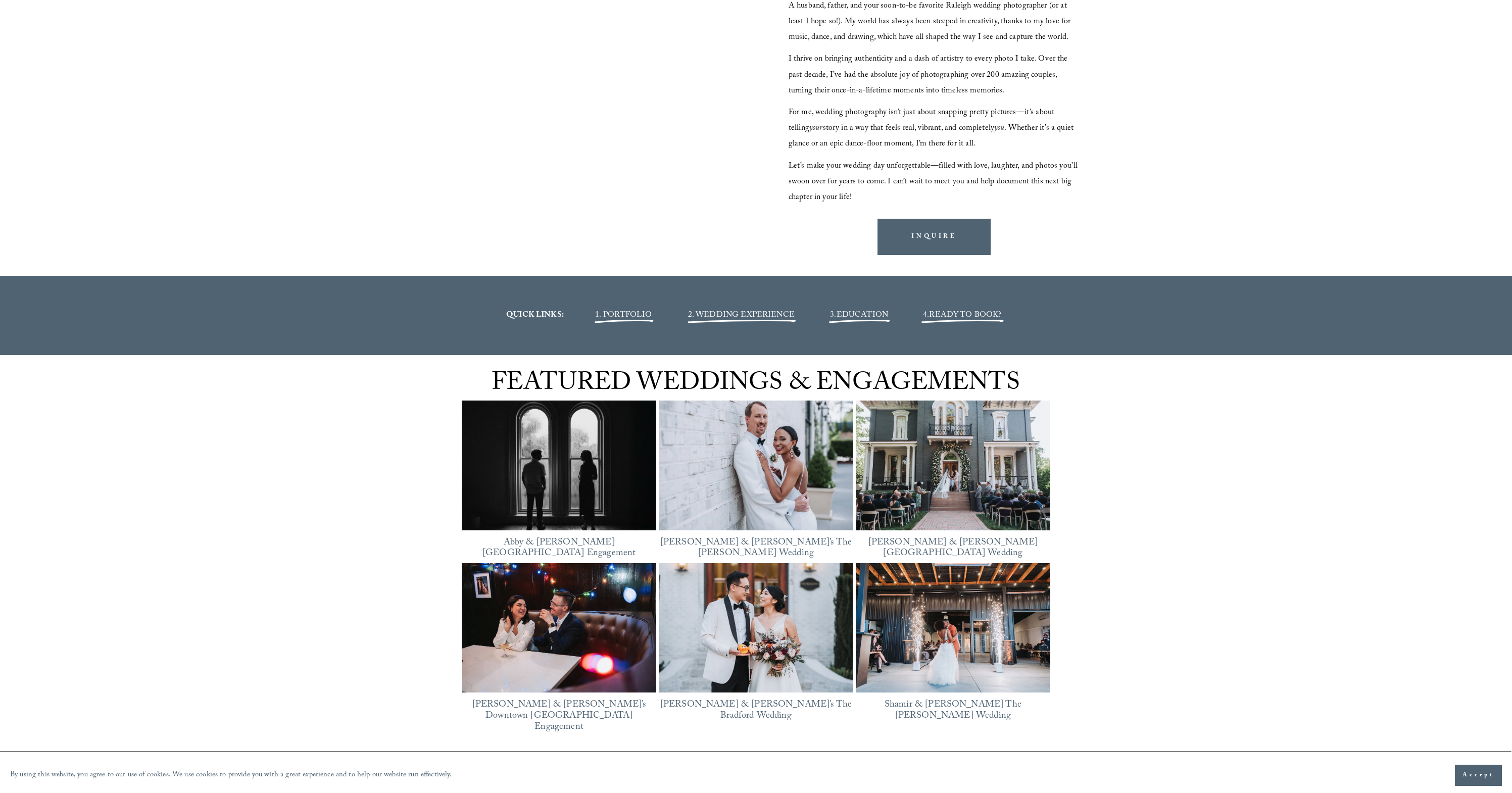
scroll to position [1528, 0]
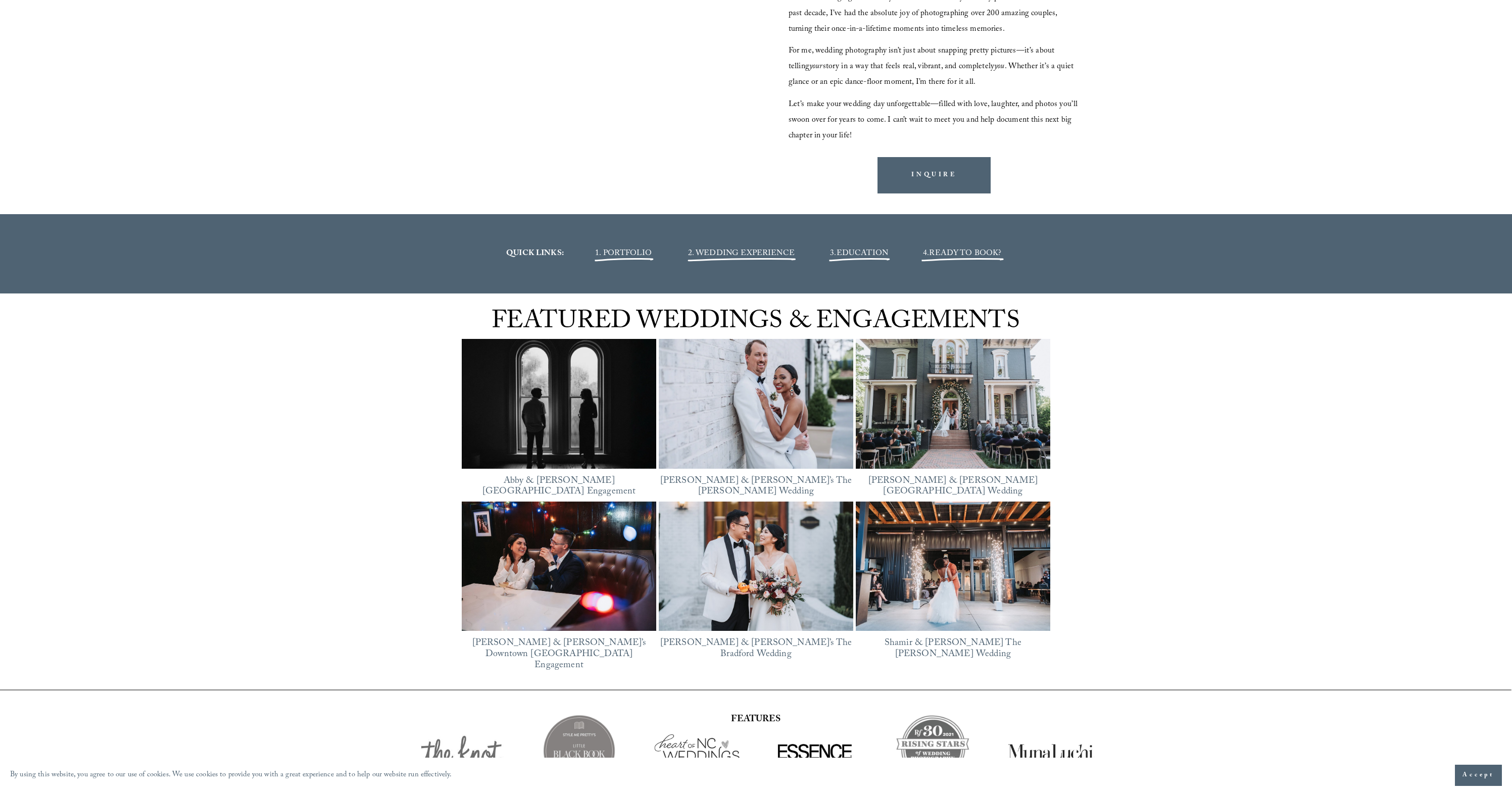
click at [372, 475] on div "FEATURED WEDDINGS & ENGAGEMENTS Featured Abby & Reed’s Heights House Hotel Enga…" at bounding box center [756, 491] width 1512 height 396
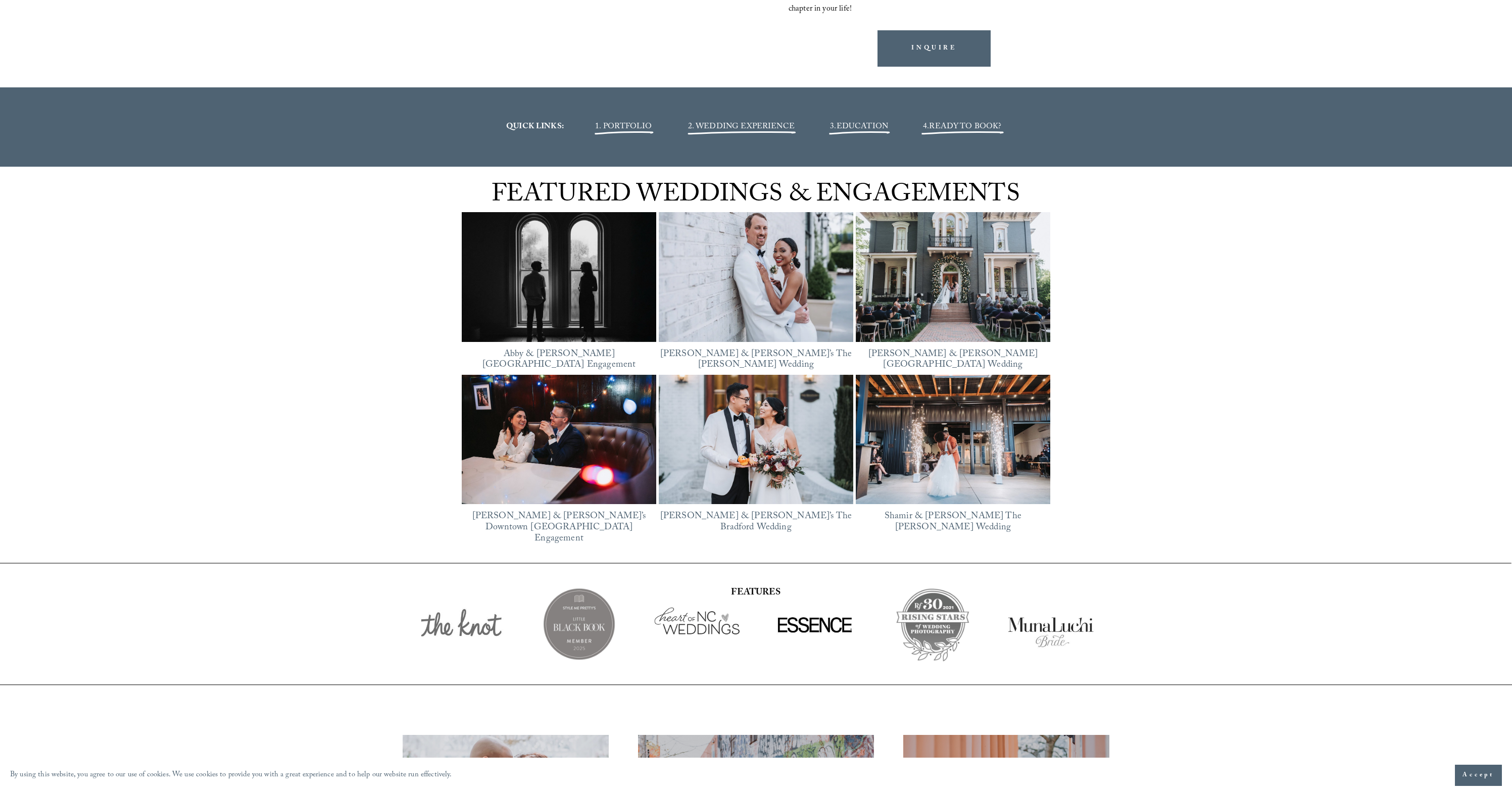
scroll to position [1657, 0]
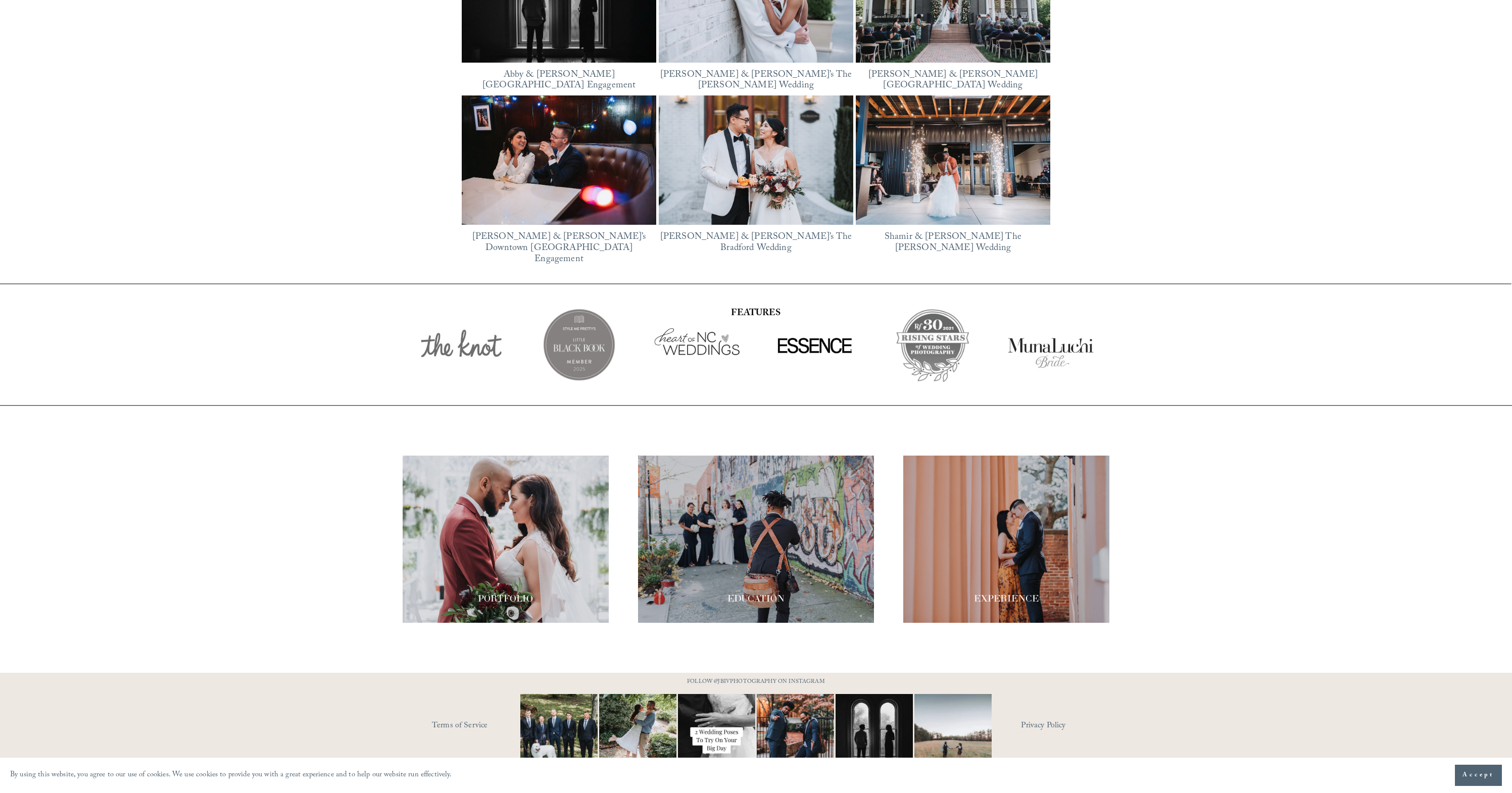
scroll to position [1934, 0]
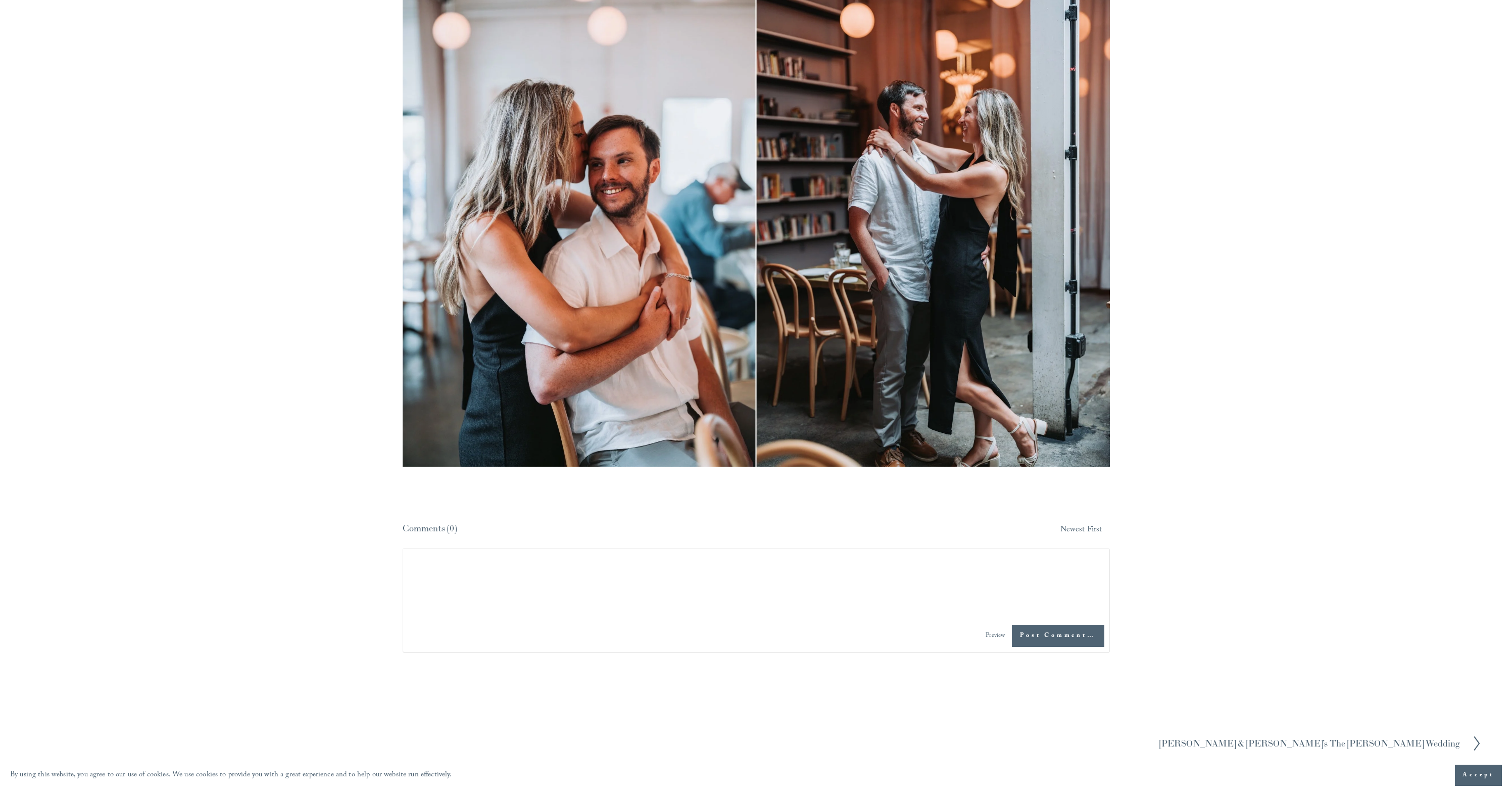
scroll to position [9850, 0]
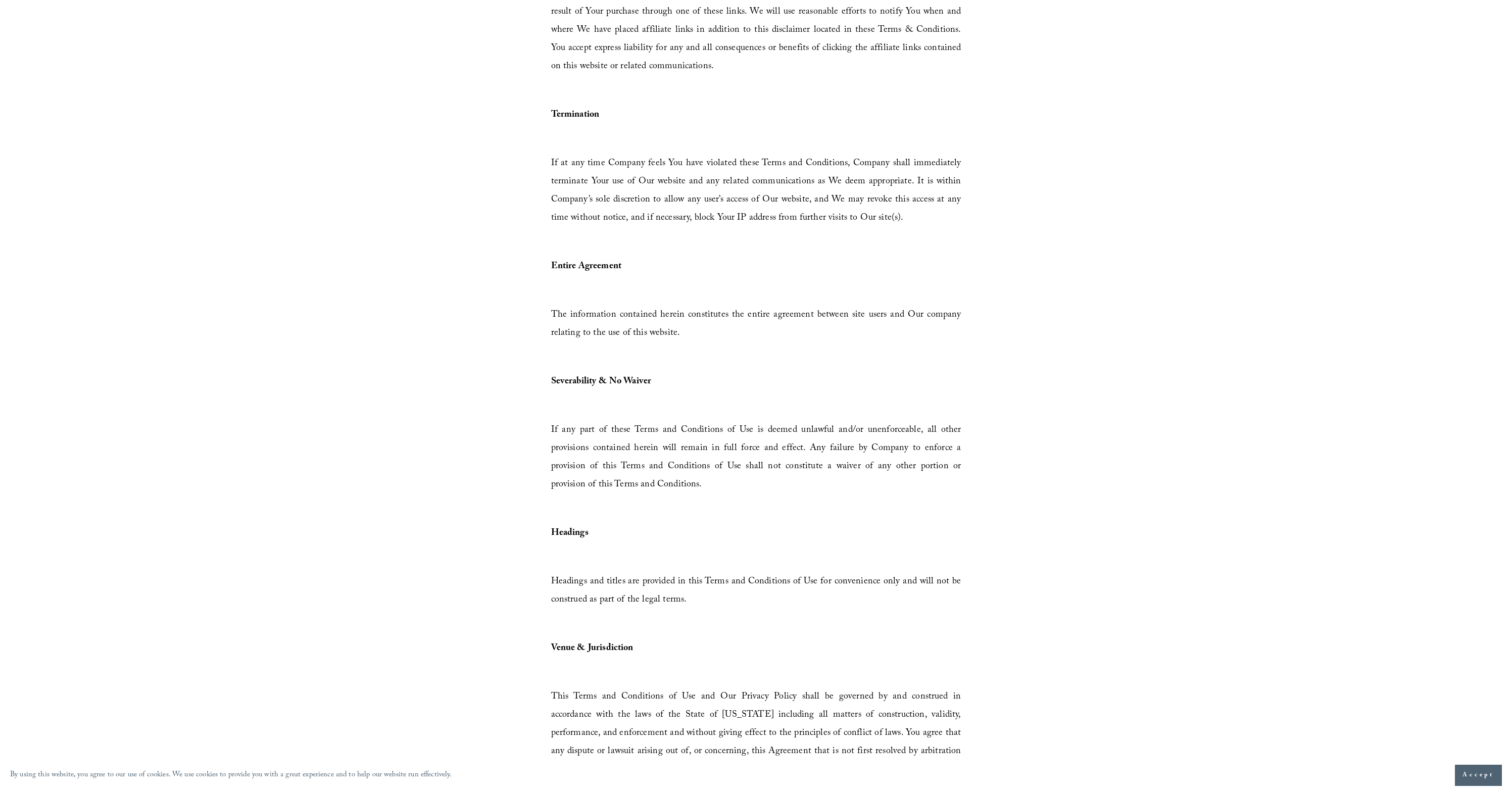
scroll to position [2681, 0]
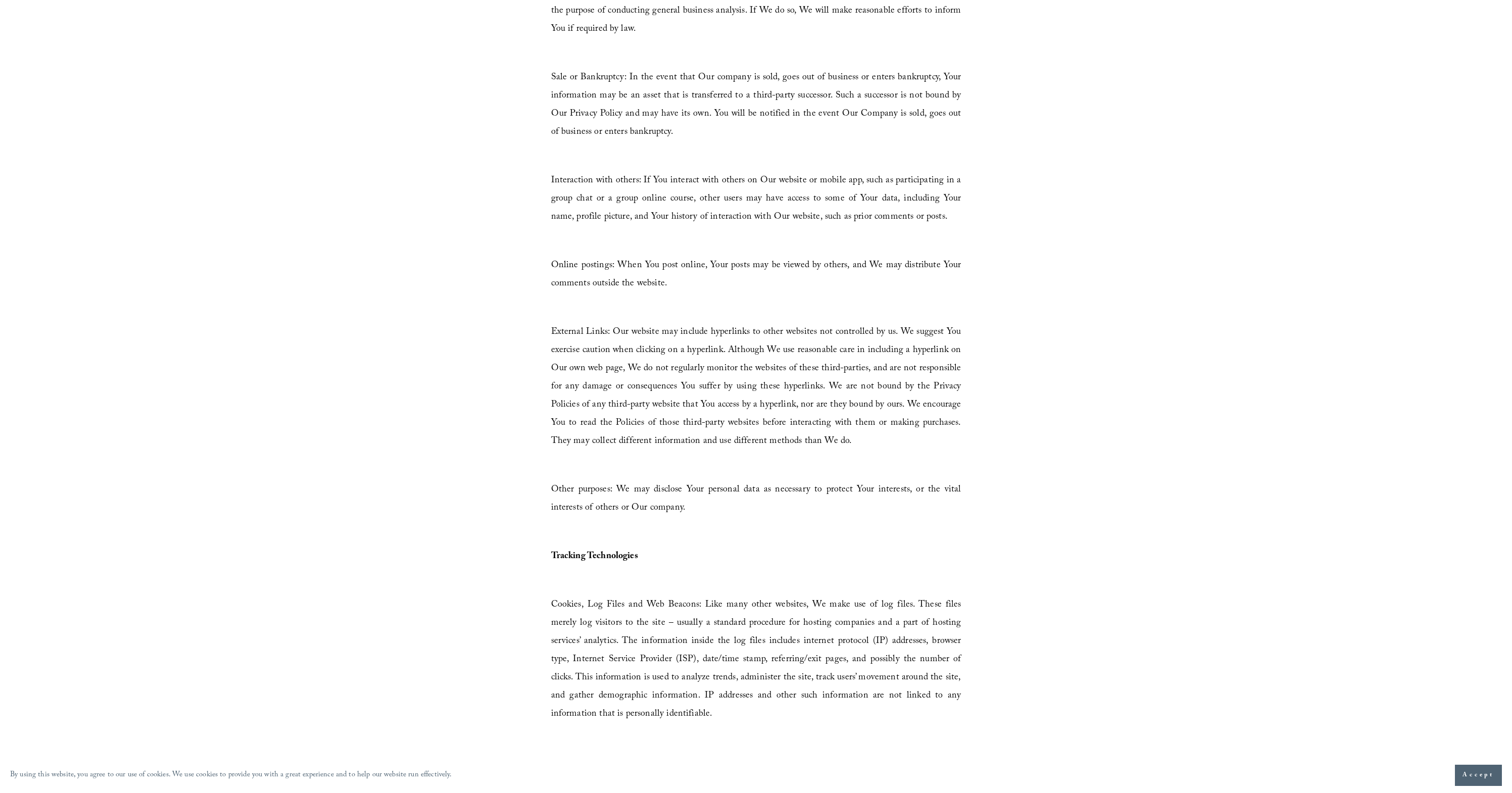
scroll to position [3721, 0]
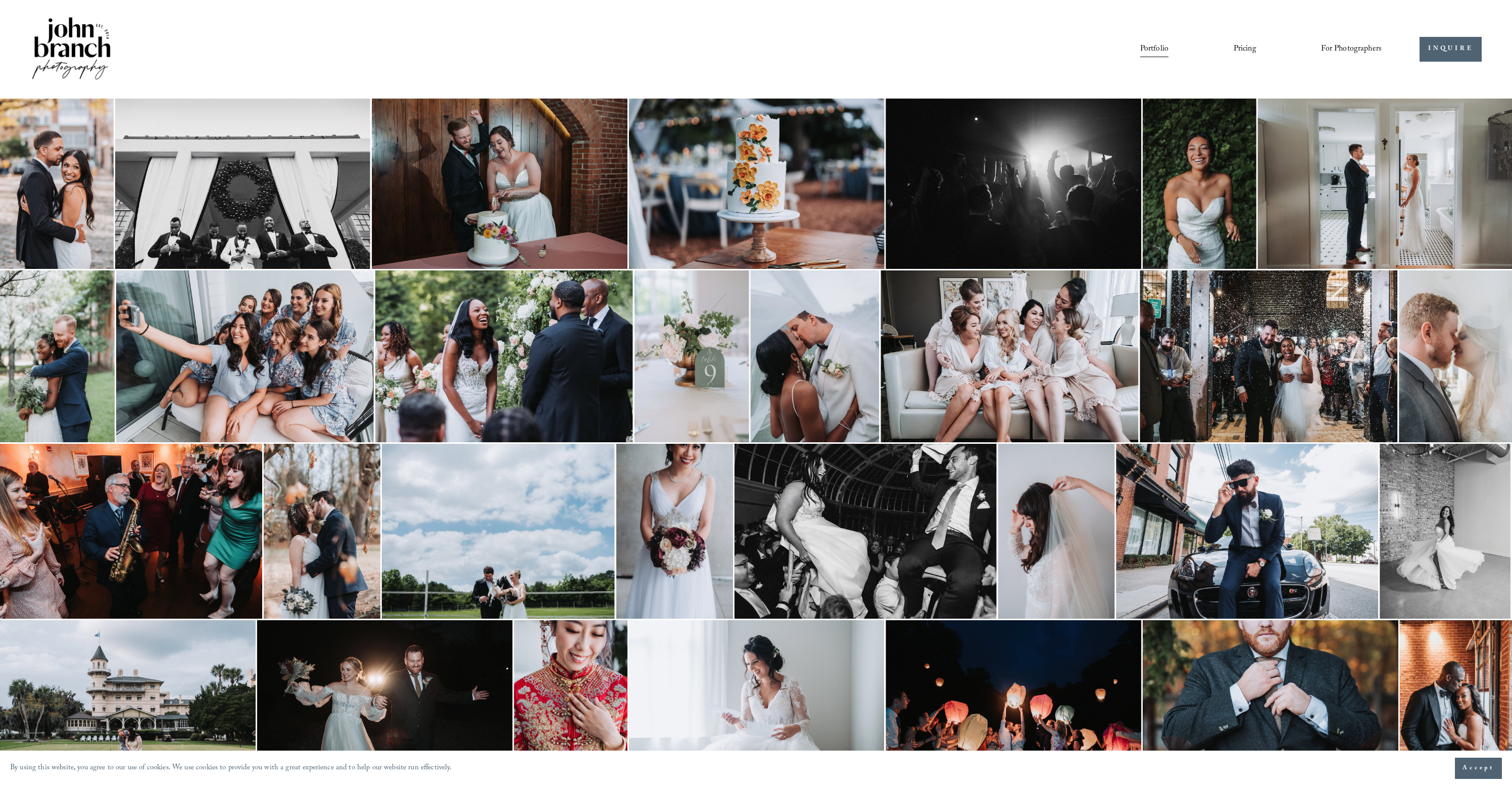
click at [74, 161] on img at bounding box center [57, 184] width 114 height 171
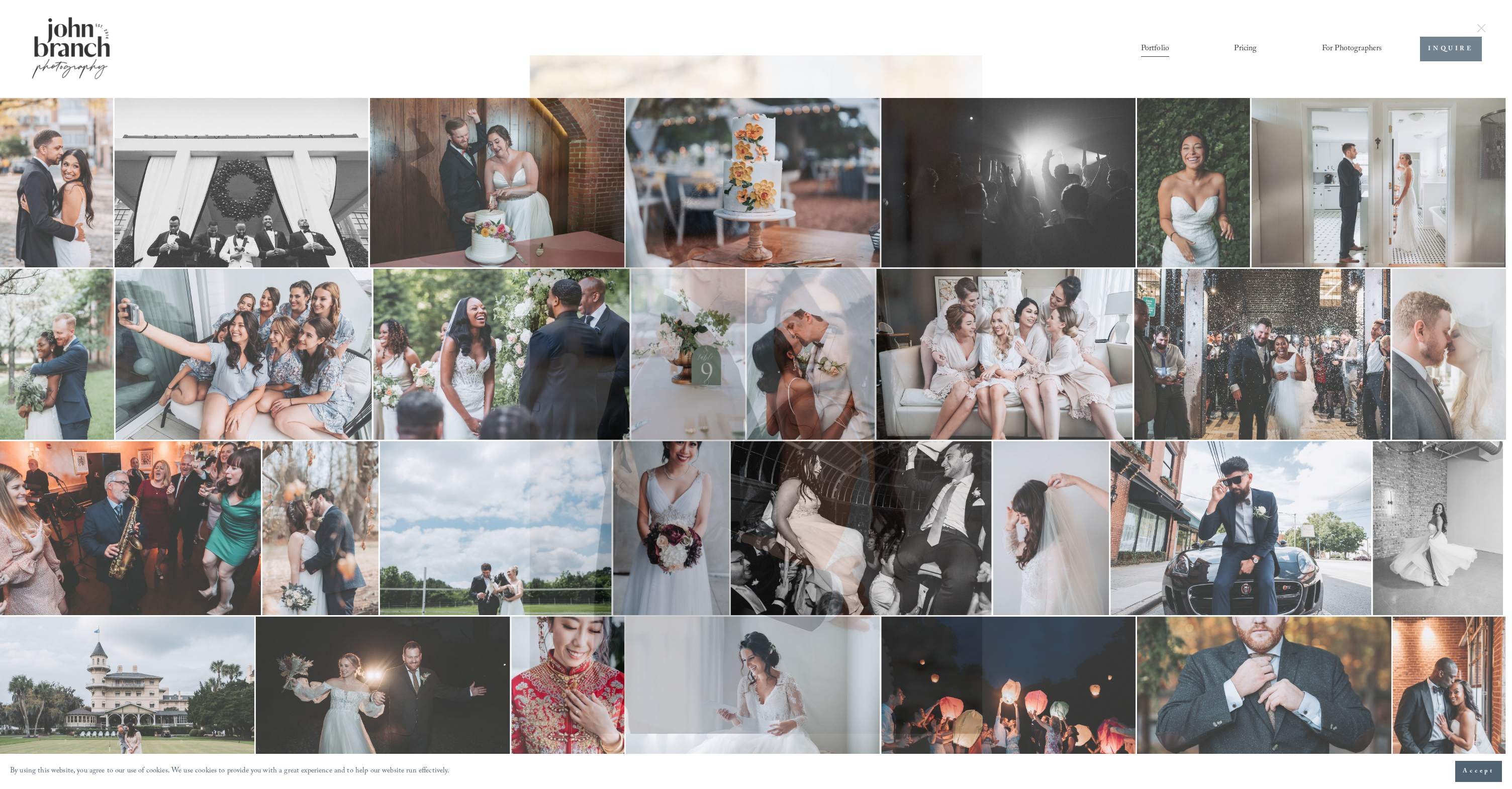
click at [309, 252] on div "Gallery" at bounding box center [400, 394] width 710 height 678
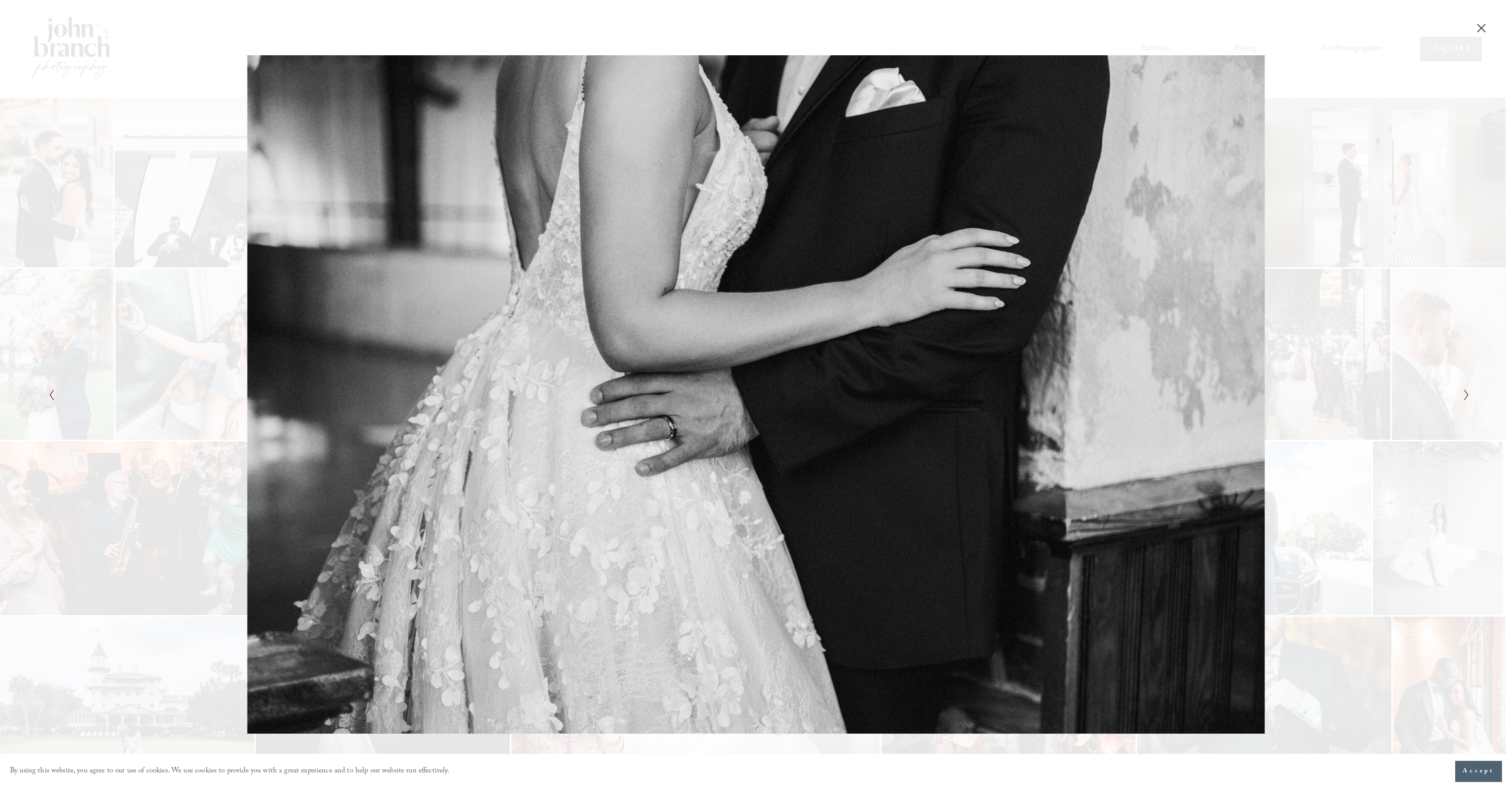
click at [216, 332] on div "Gallery" at bounding box center [400, 394] width 710 height 678
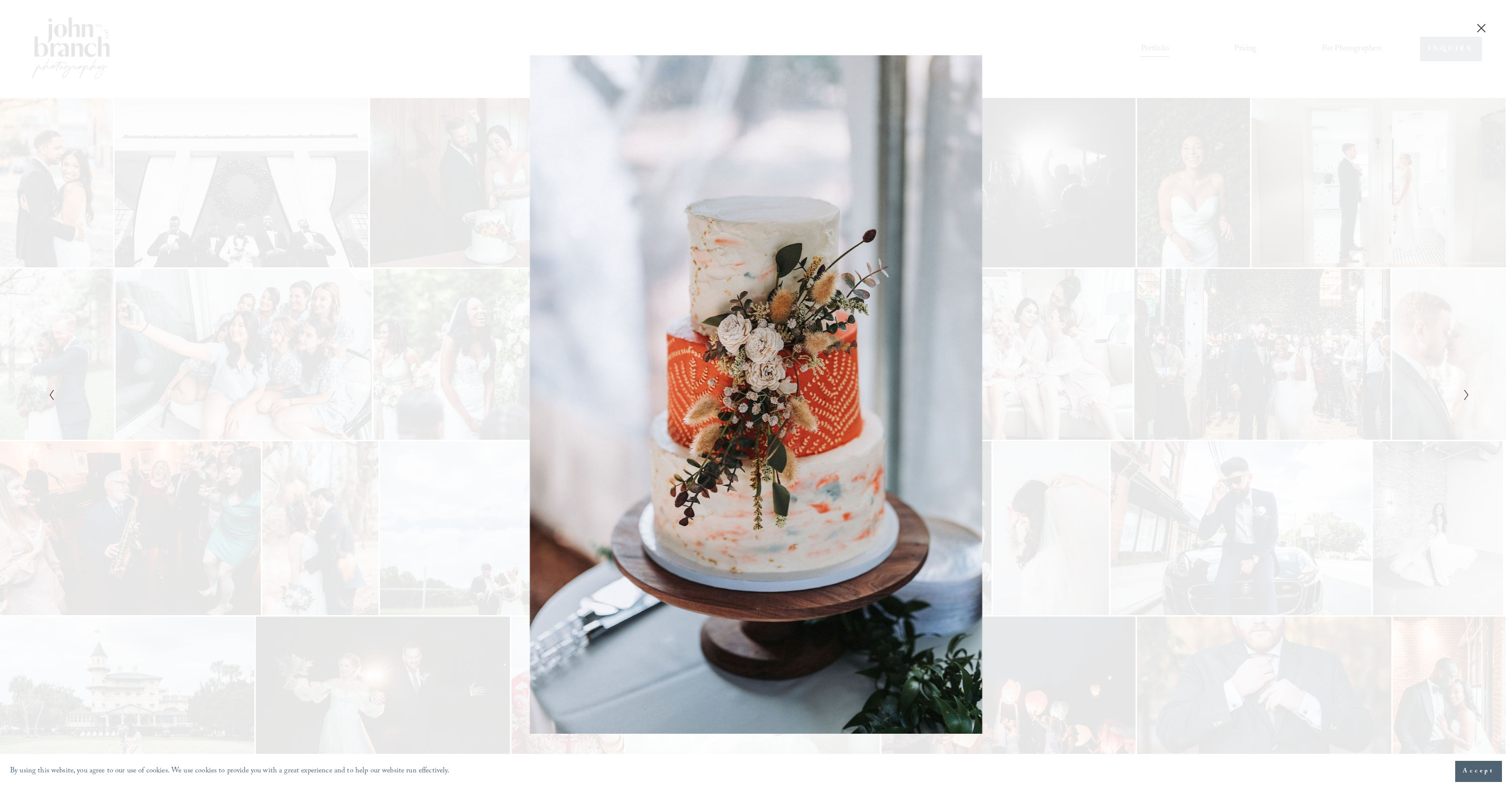
click at [1476, 27] on icon "Close" at bounding box center [1481, 28] width 10 height 10
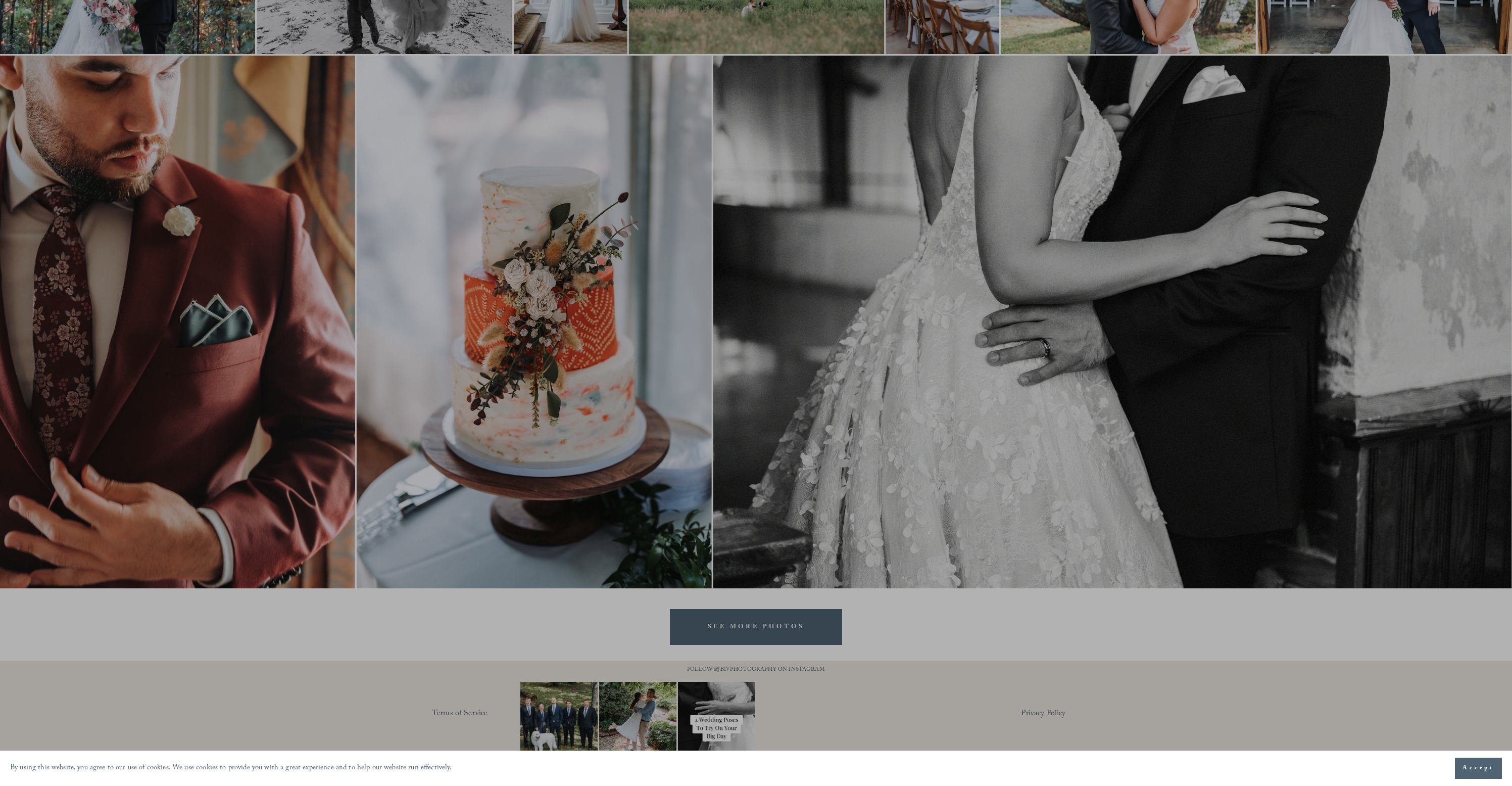
scroll to position [1278, 0]
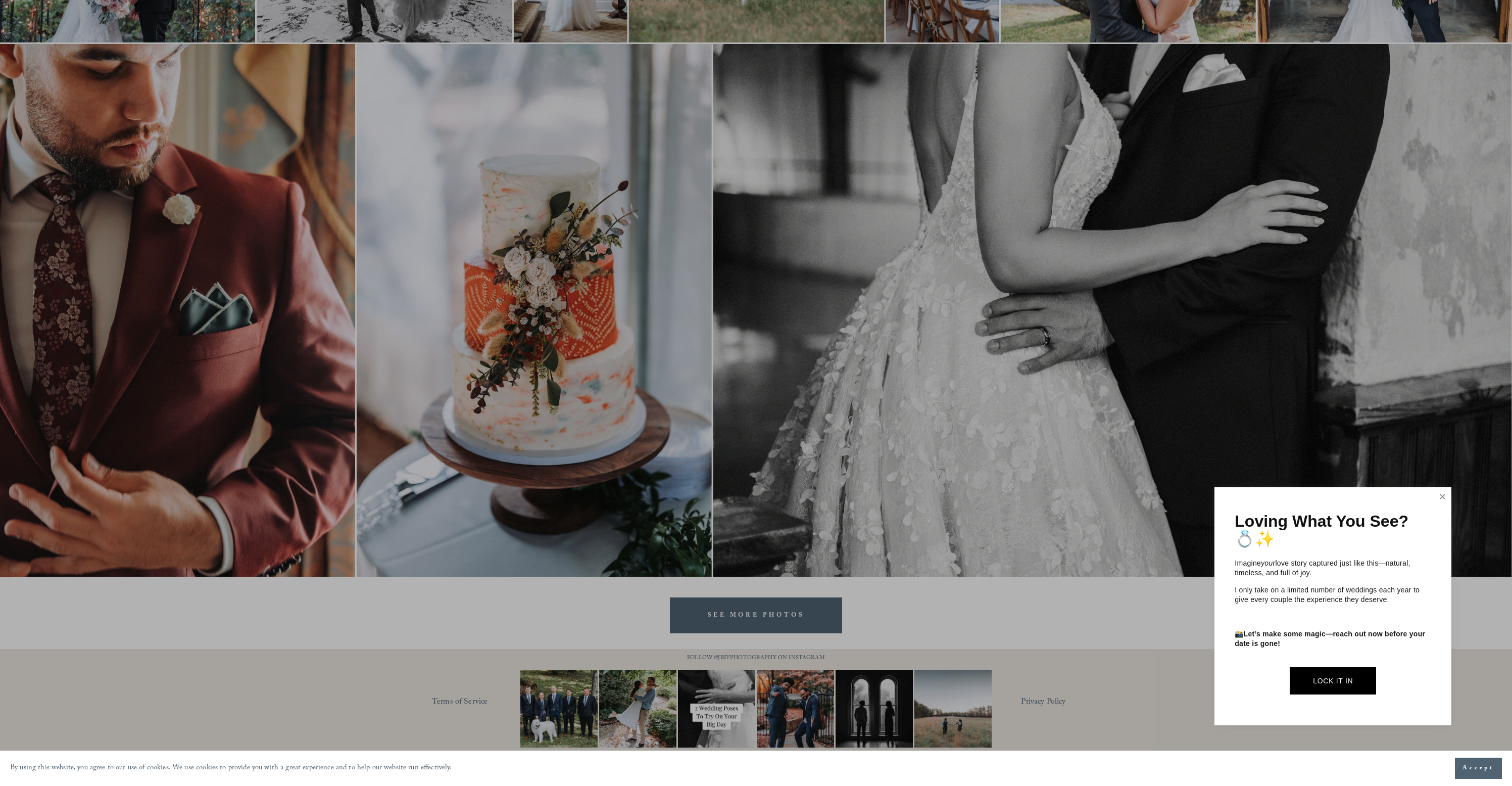
click at [1445, 498] on link "Close" at bounding box center [1443, 496] width 15 height 16
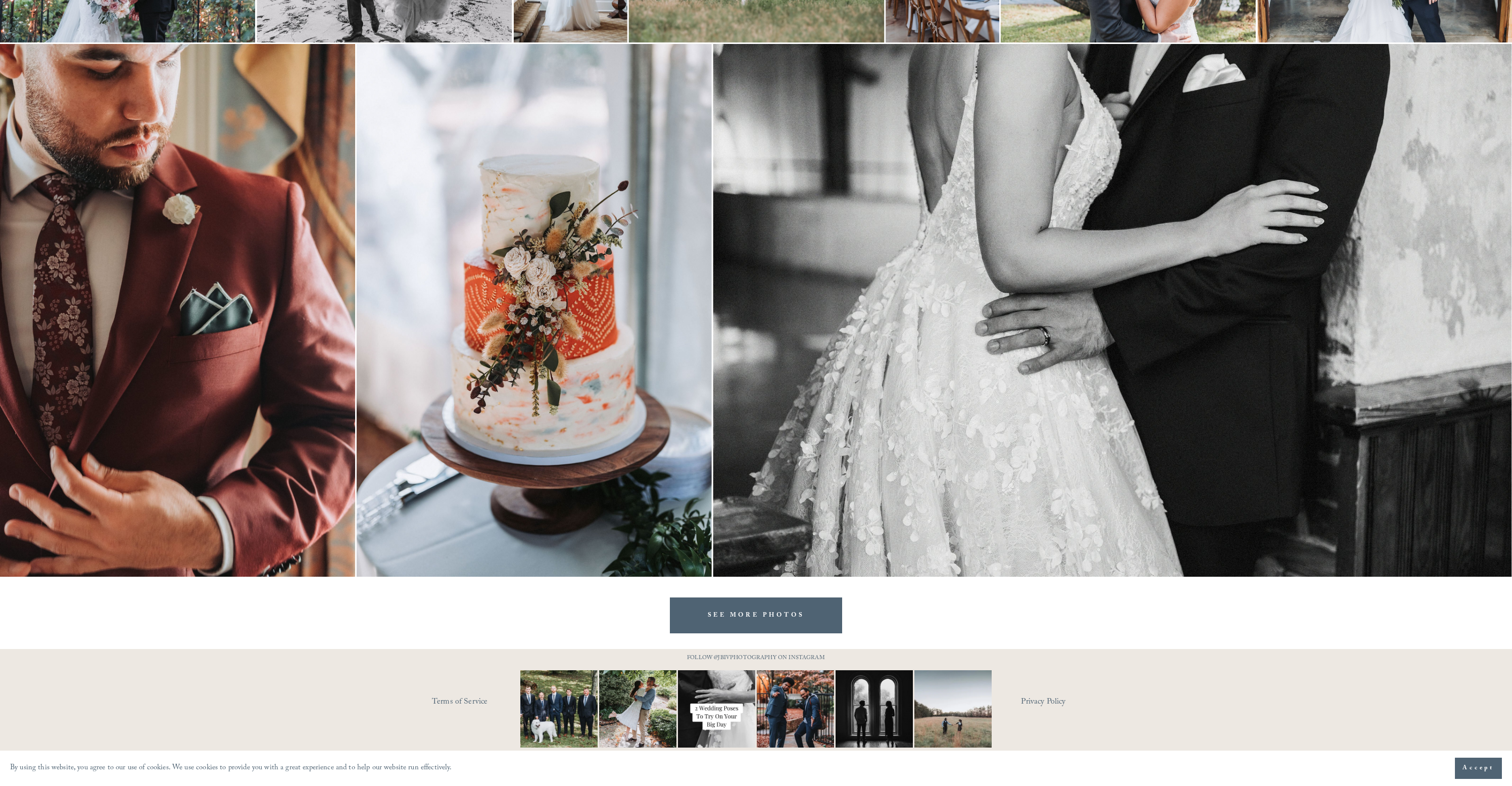
scroll to position [0, 0]
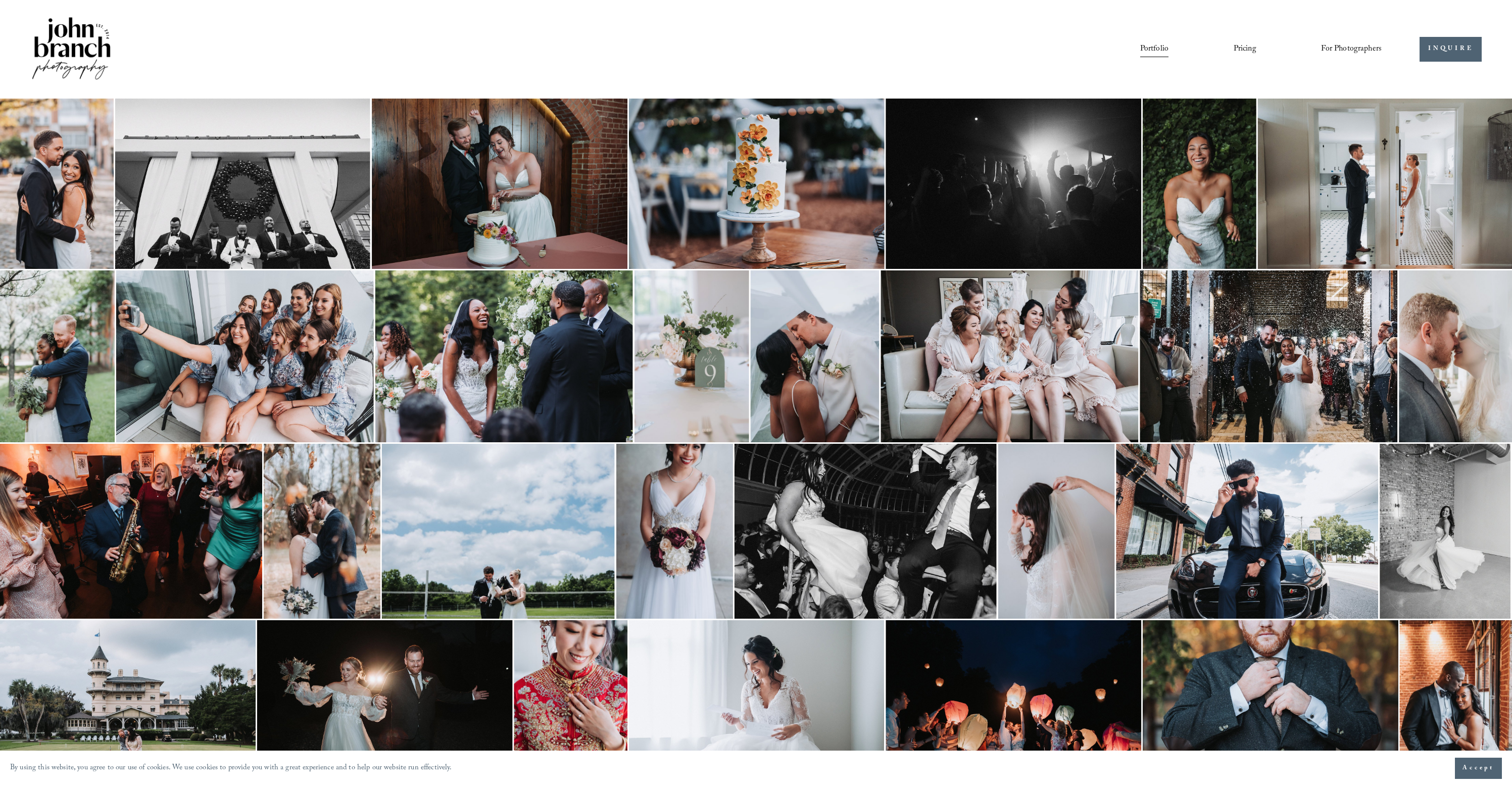
click at [1154, 53] on link "Portfolio" at bounding box center [1154, 48] width 28 height 18
click at [64, 37] on img at bounding box center [71, 49] width 82 height 69
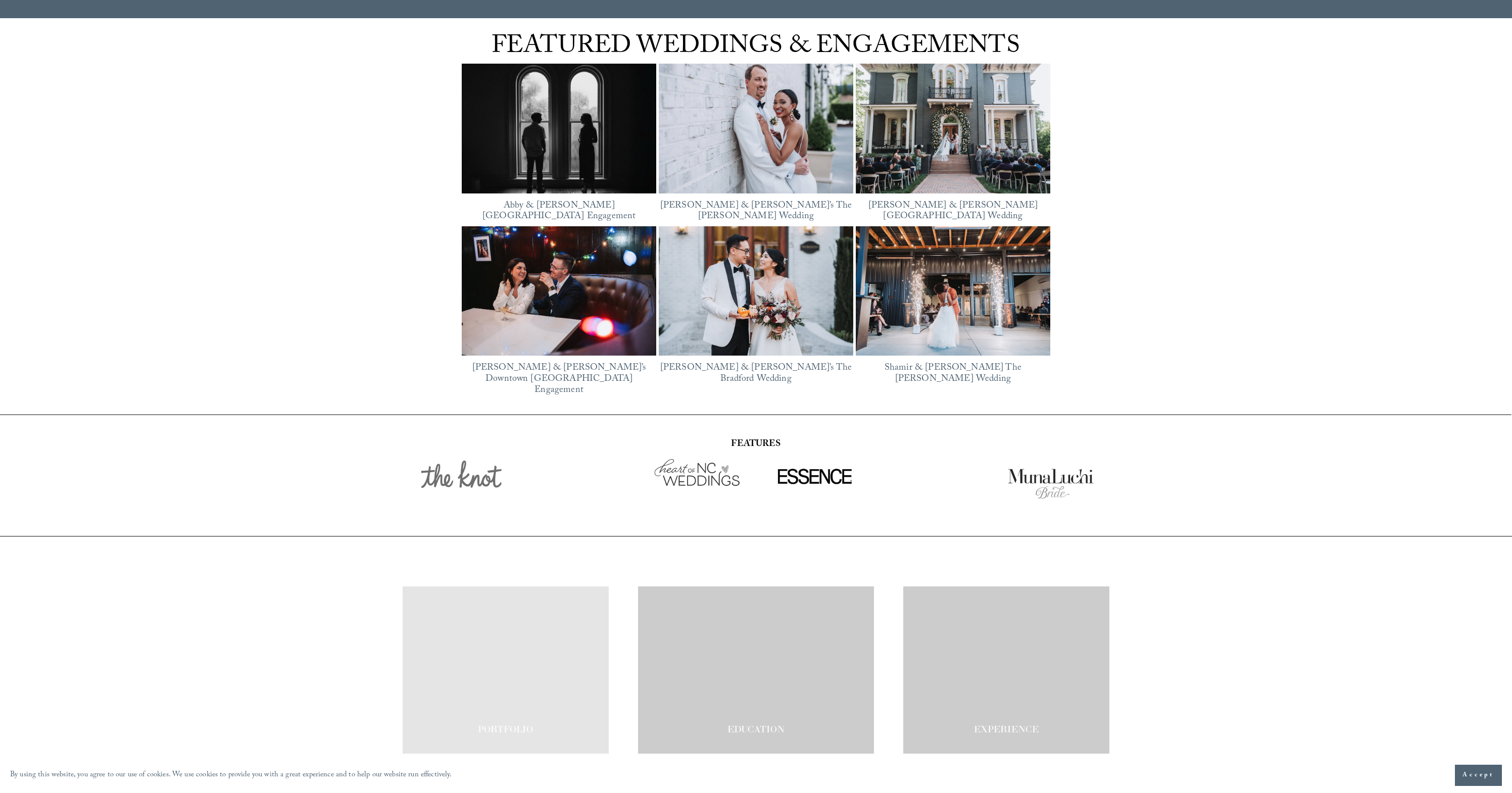
scroll to position [1934, 0]
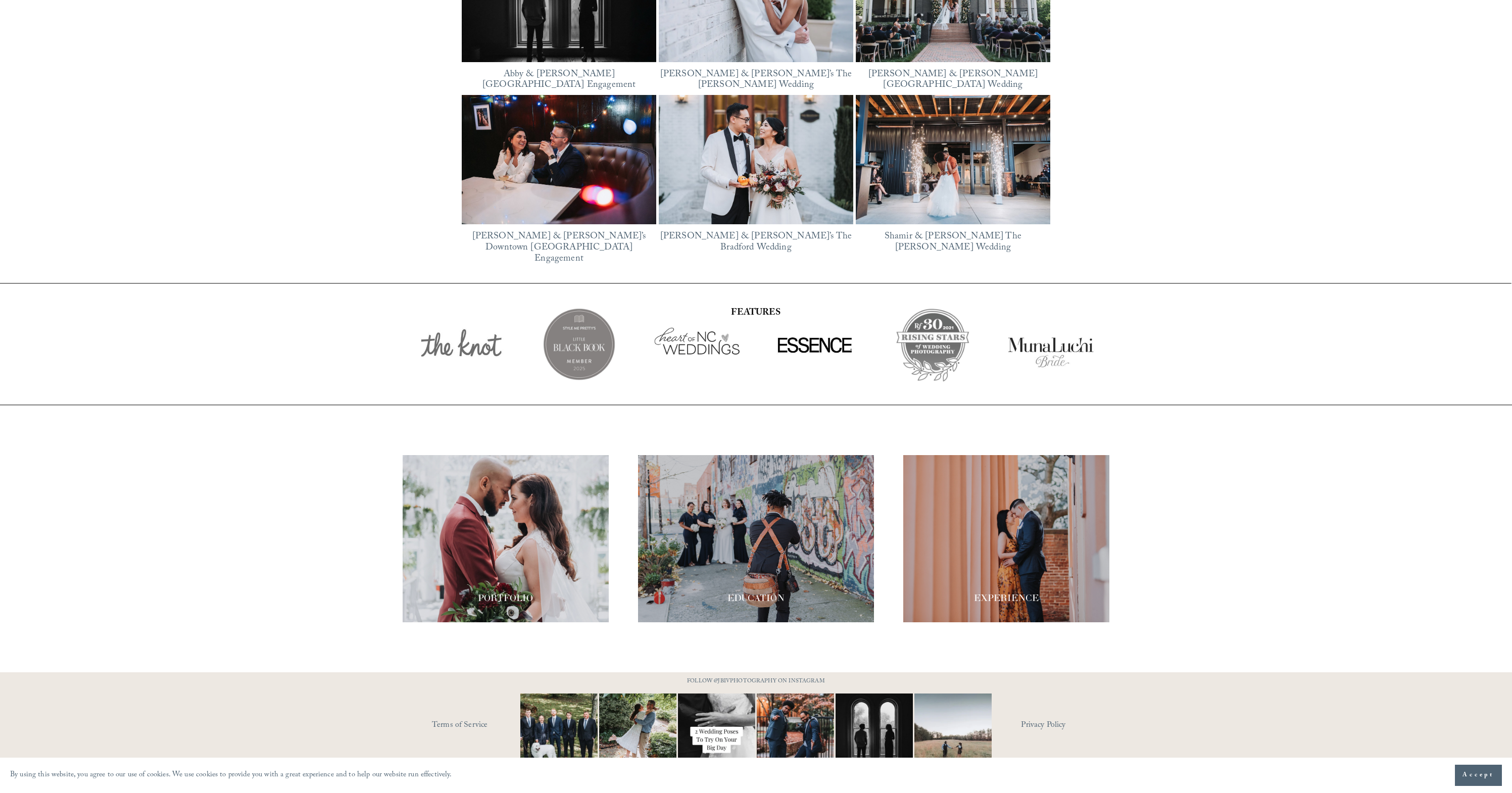
click at [751, 515] on div at bounding box center [756, 538] width 236 height 167
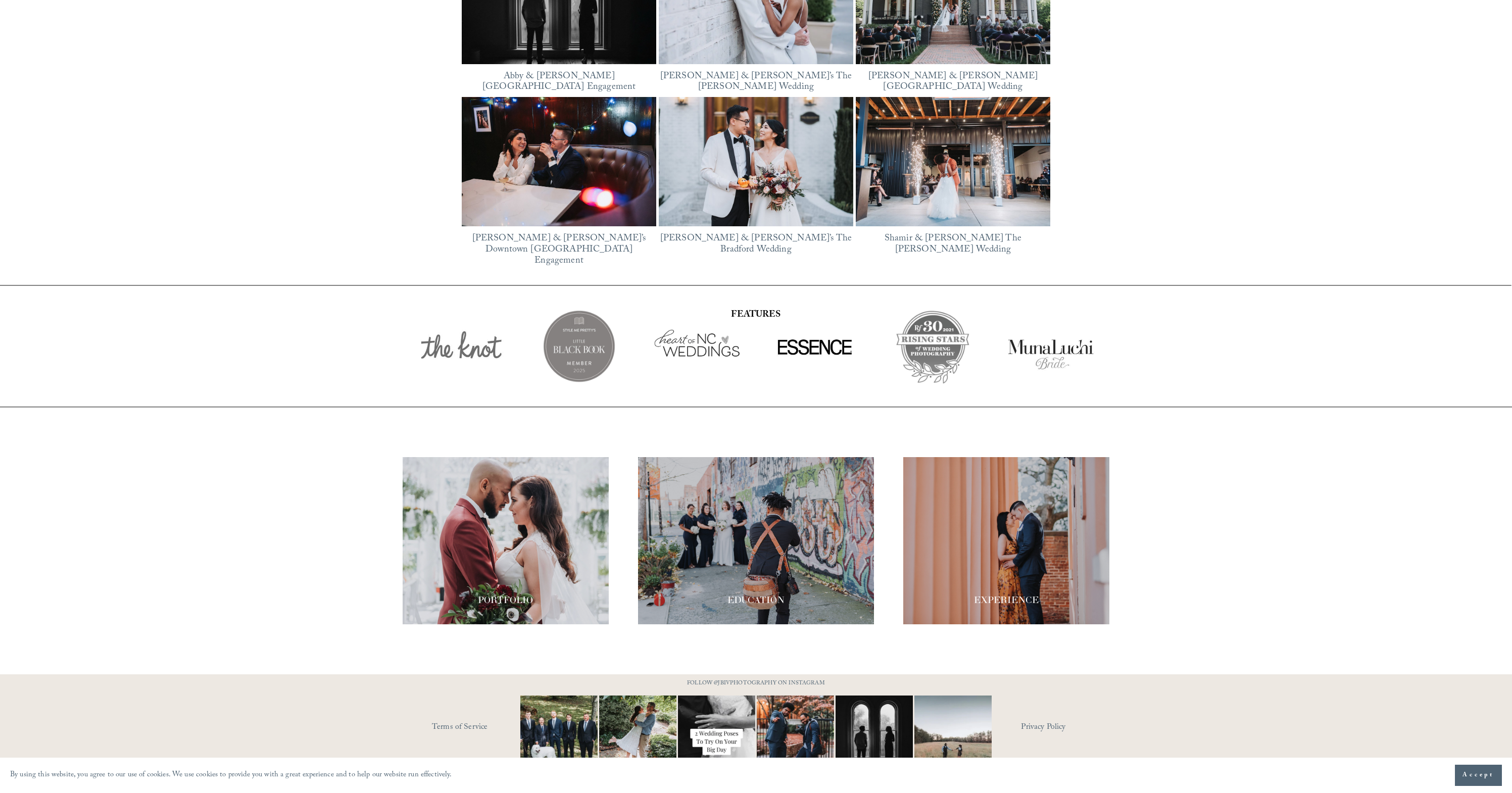
click at [1029, 565] on div at bounding box center [1005, 541] width 206 height 167
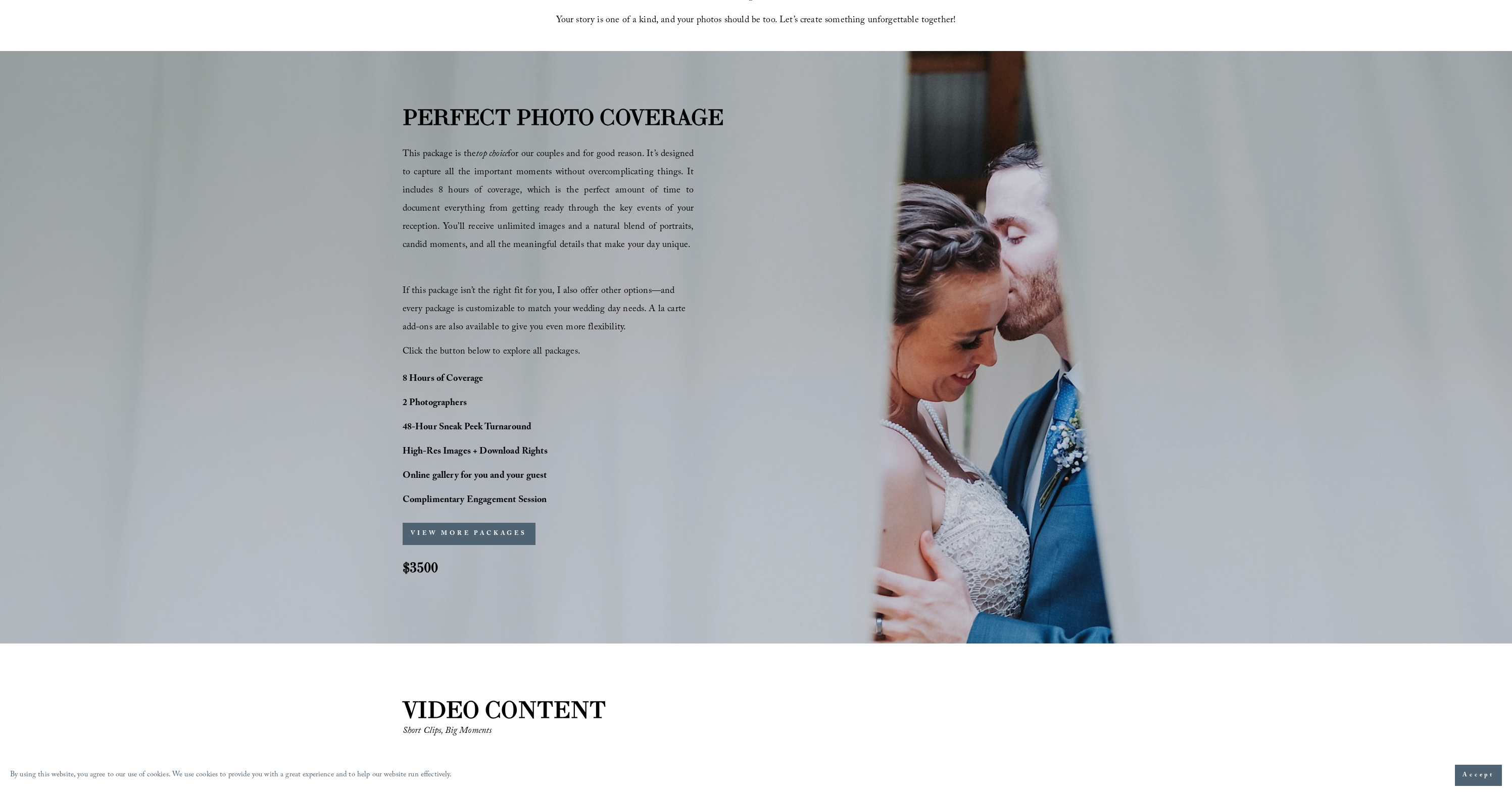
scroll to position [717, 0]
click at [442, 485] on p "Online gallery for you and your guest" at bounding box center [504, 477] width 202 height 18
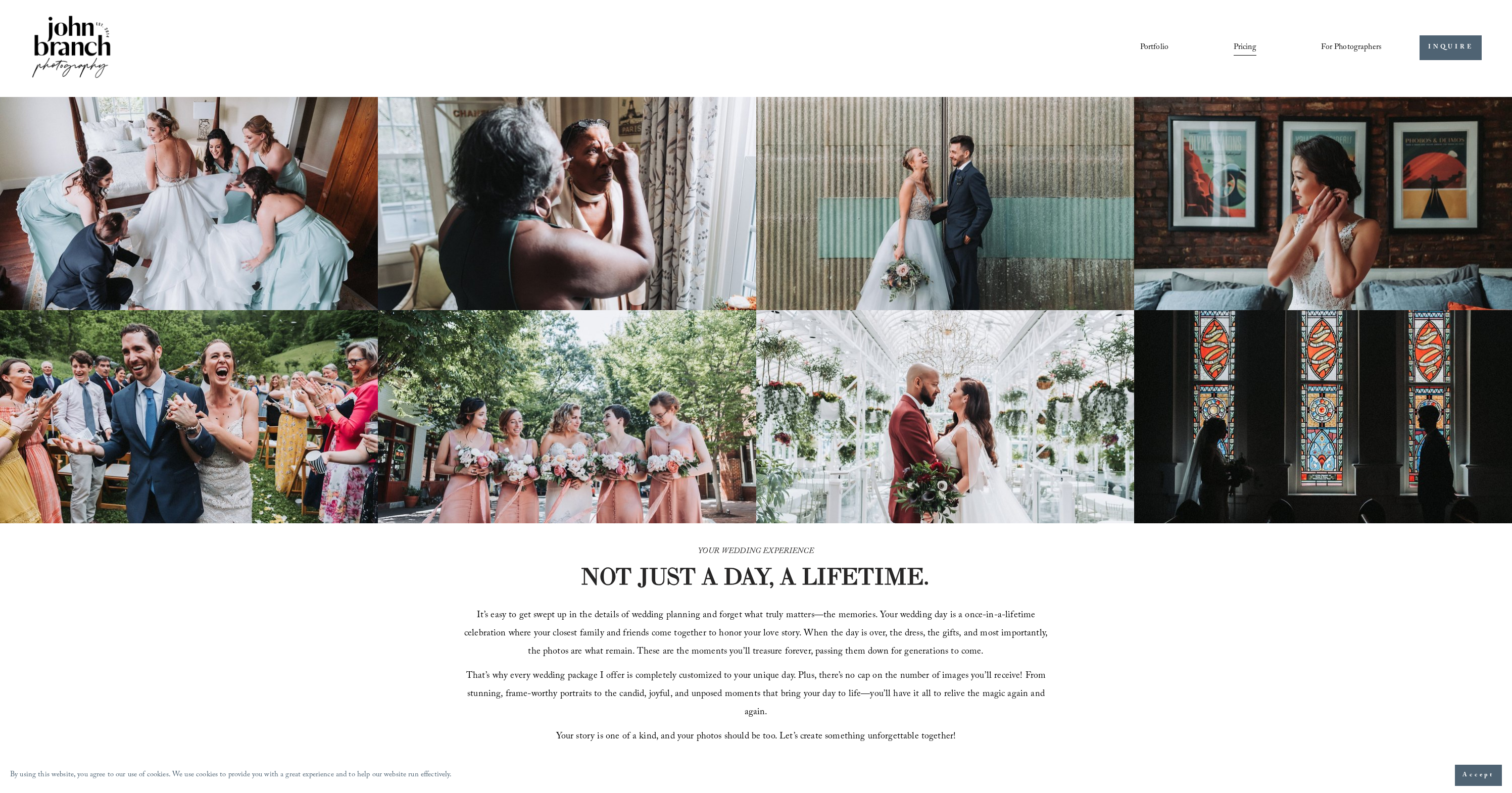
scroll to position [0, 0]
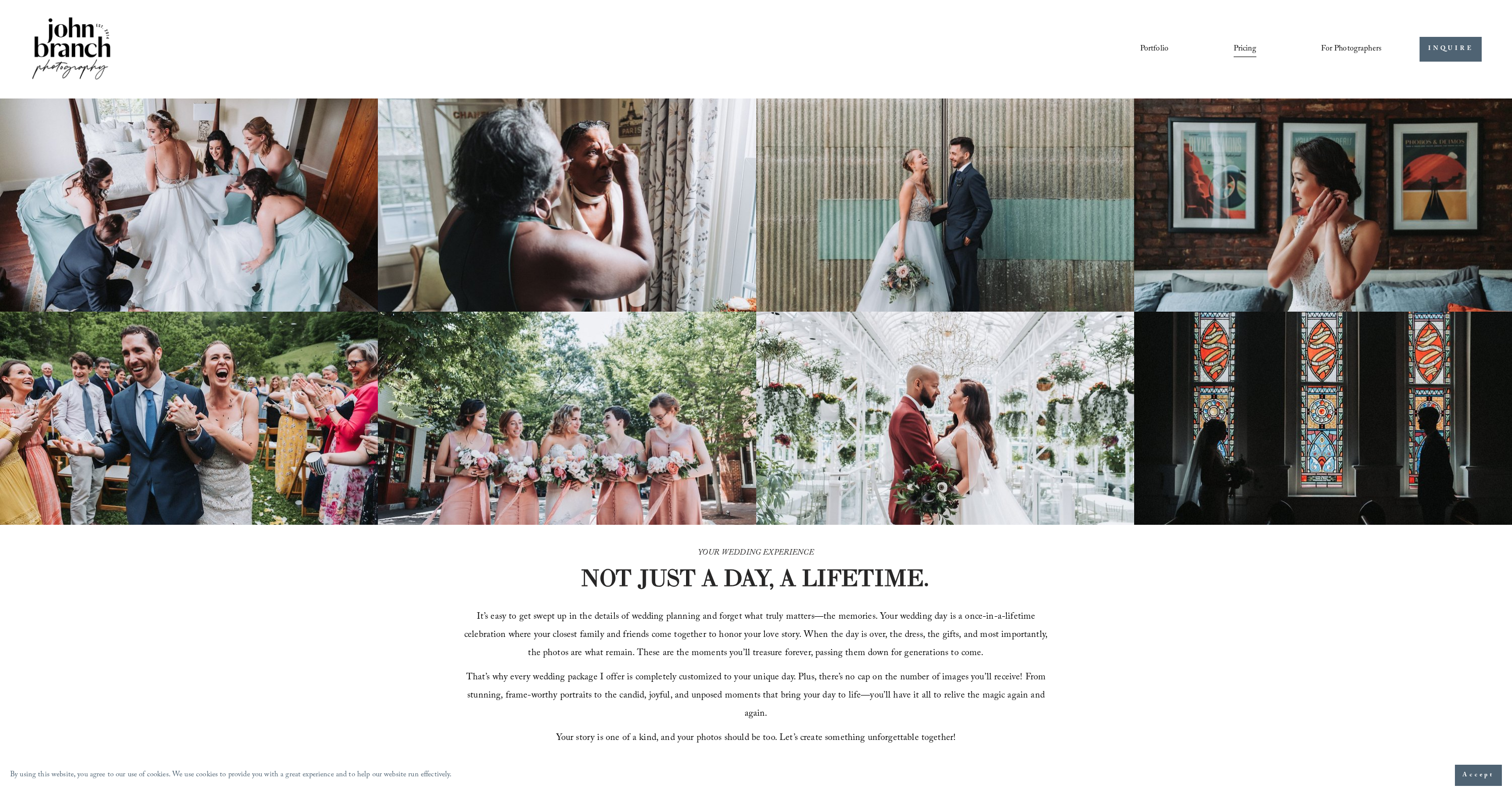
click at [0, 0] on span "Presets" at bounding box center [0, 0] width 0 height 0
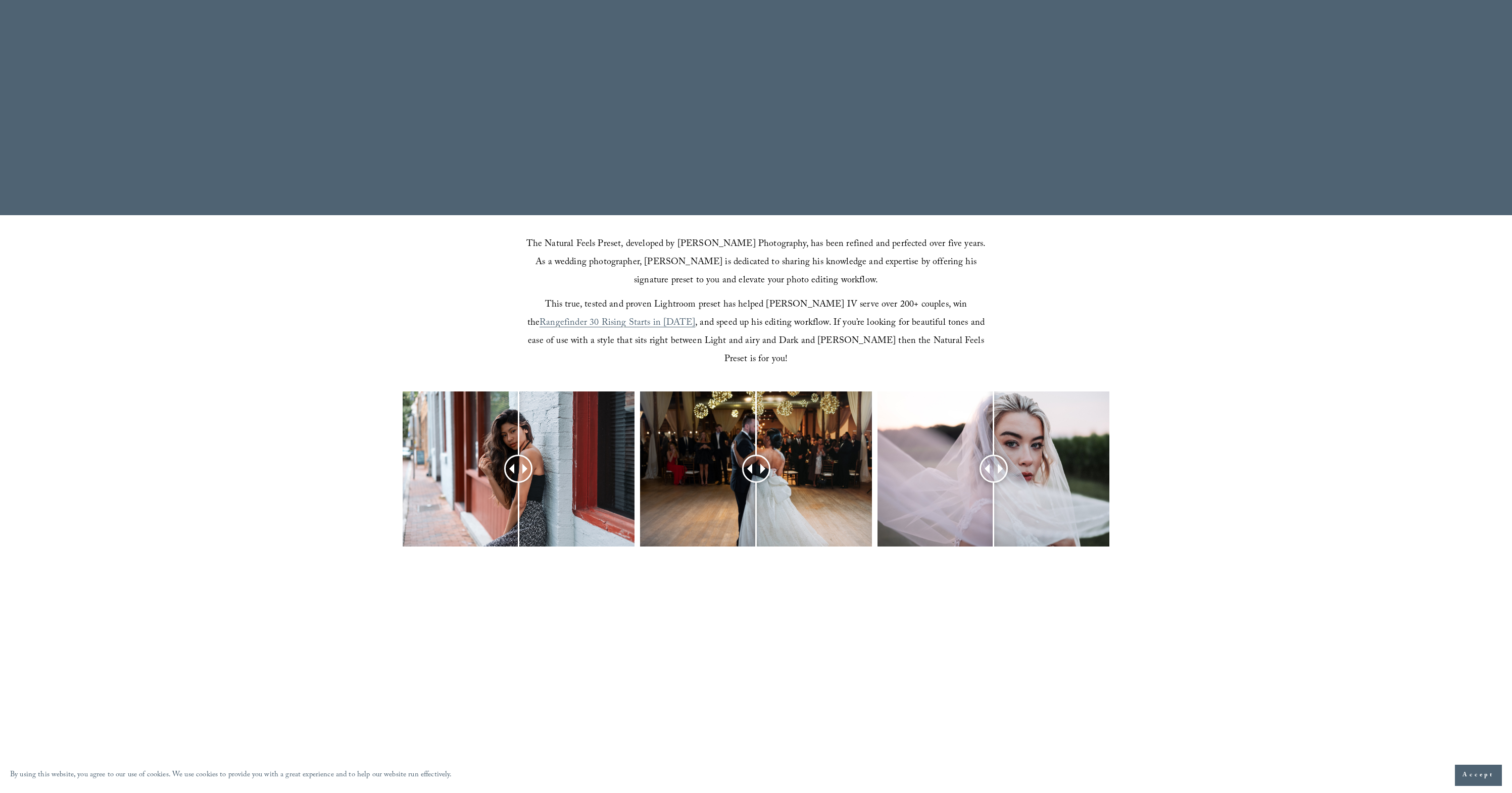
scroll to position [308, 0]
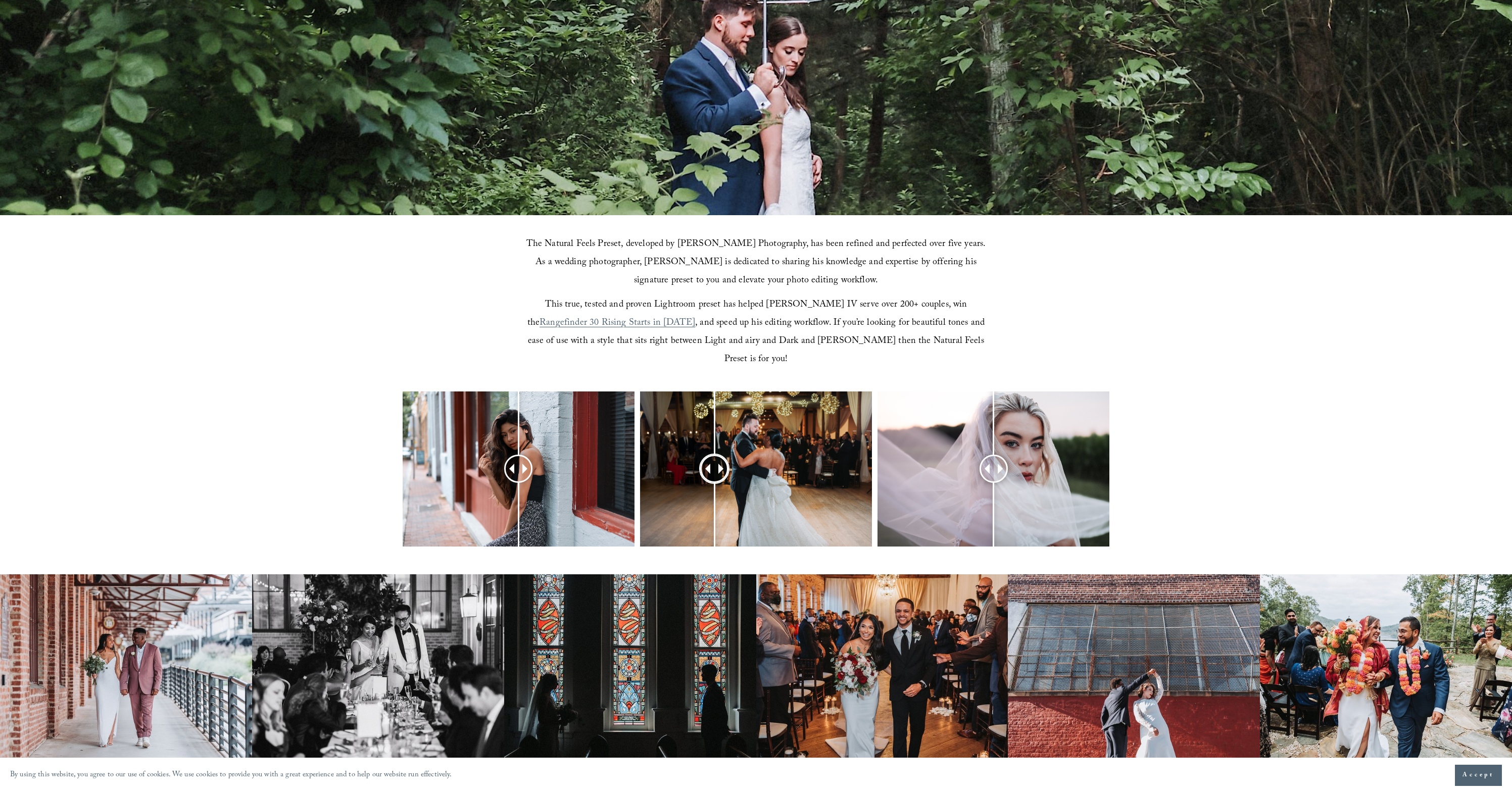
drag, startPoint x: 750, startPoint y: 446, endPoint x: 714, endPoint y: 445, distance: 36.0
click at [714, 456] on div at bounding box center [714, 469] width 26 height 26
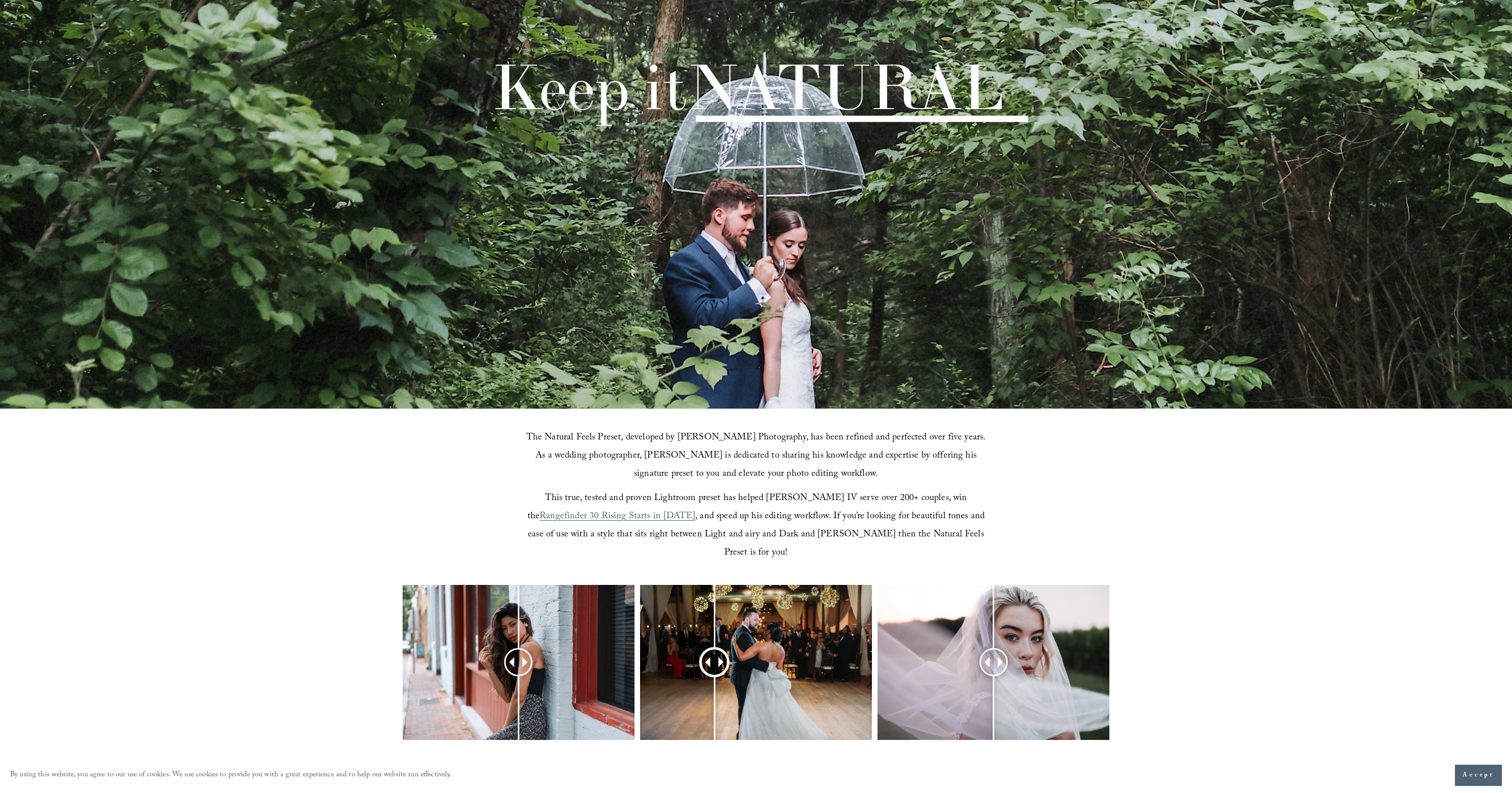
scroll to position [0, 0]
